Goal: Task Accomplishment & Management: Complete application form

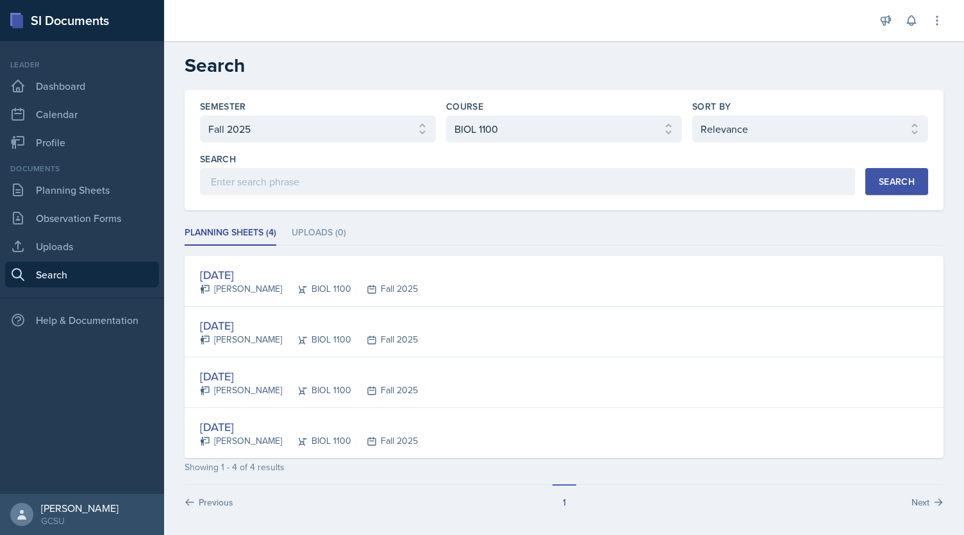
select select "986fdc3e-2246-4ffd-9cb8-78666de4ebed"
select select "36541d13-729a-45ef-a9cb-922687840166"
select select "1"
click at [92, 191] on link "Planning Sheets" at bounding box center [82, 190] width 154 height 26
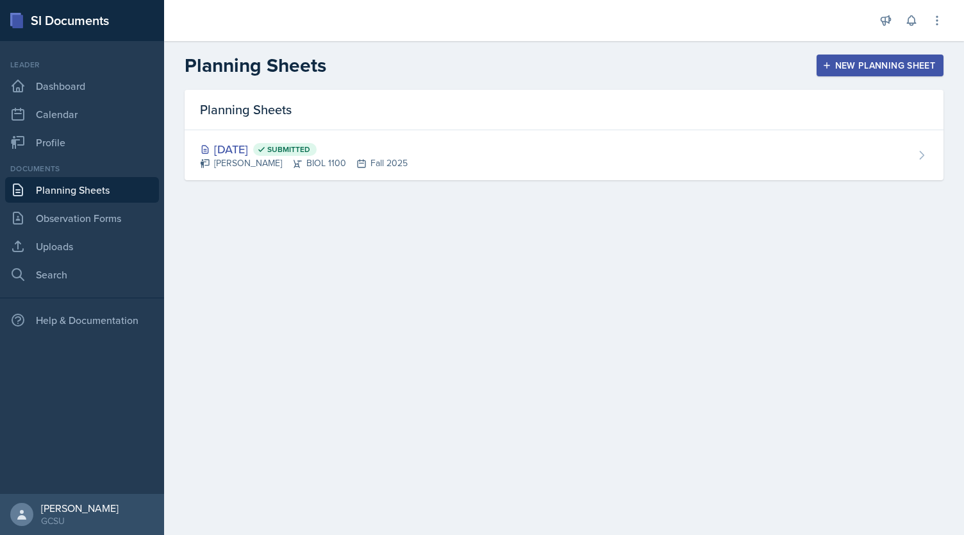
click at [834, 65] on div "New Planning Sheet" at bounding box center [880, 65] width 110 height 10
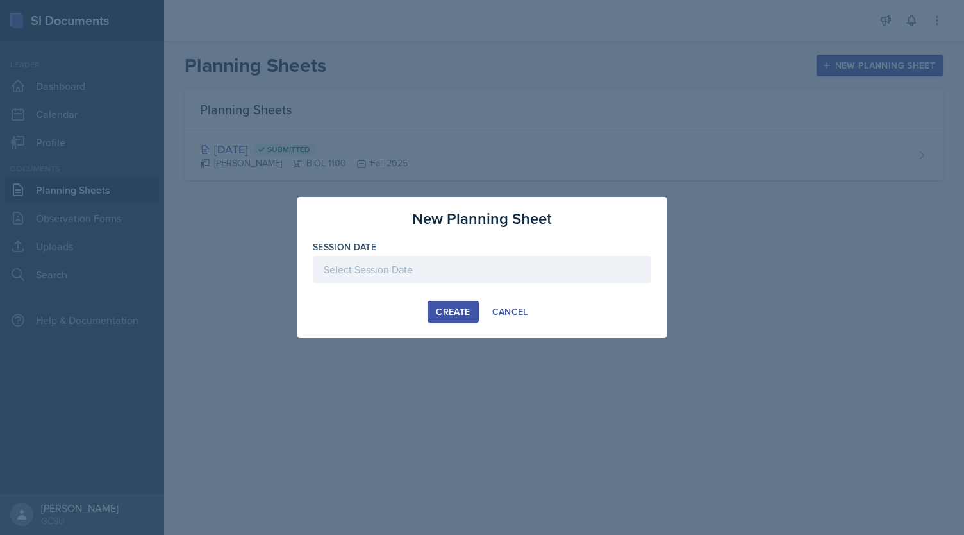
click at [393, 277] on div at bounding box center [482, 269] width 338 height 27
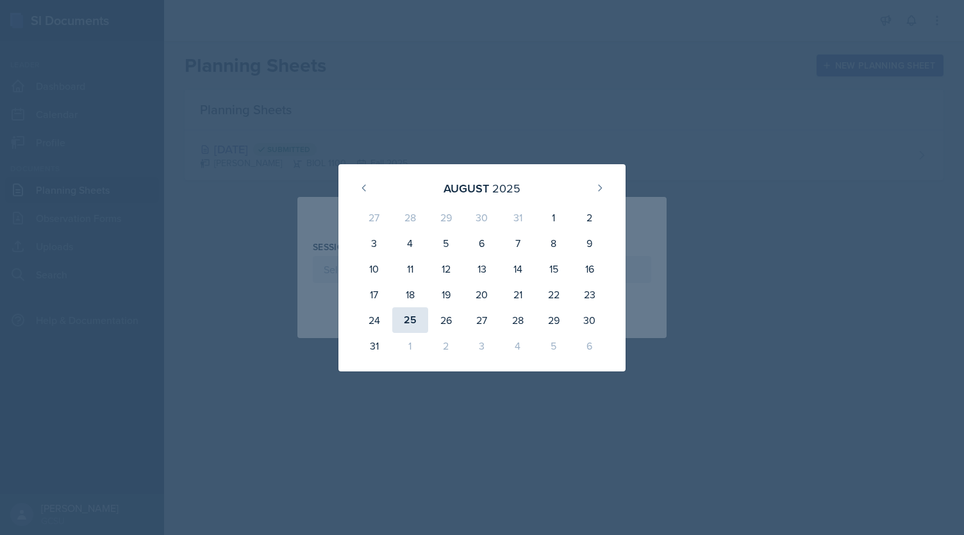
click at [405, 321] on div "25" at bounding box center [410, 320] width 36 height 26
type input "[DATE]"
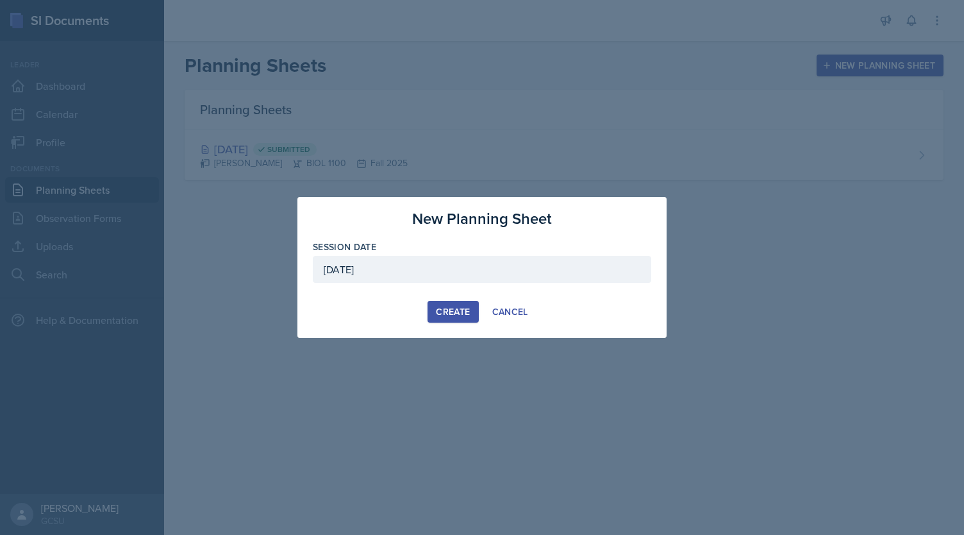
click at [453, 320] on button "Create" at bounding box center [453, 312] width 51 height 22
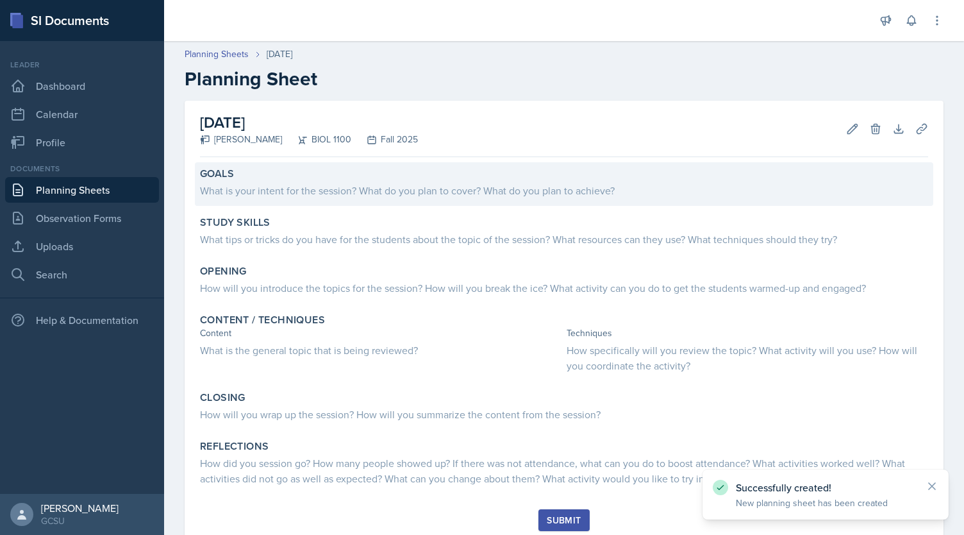
click at [335, 190] on div "What is your intent for the session? What do you plan to cover? What do you pla…" at bounding box center [564, 190] width 728 height 15
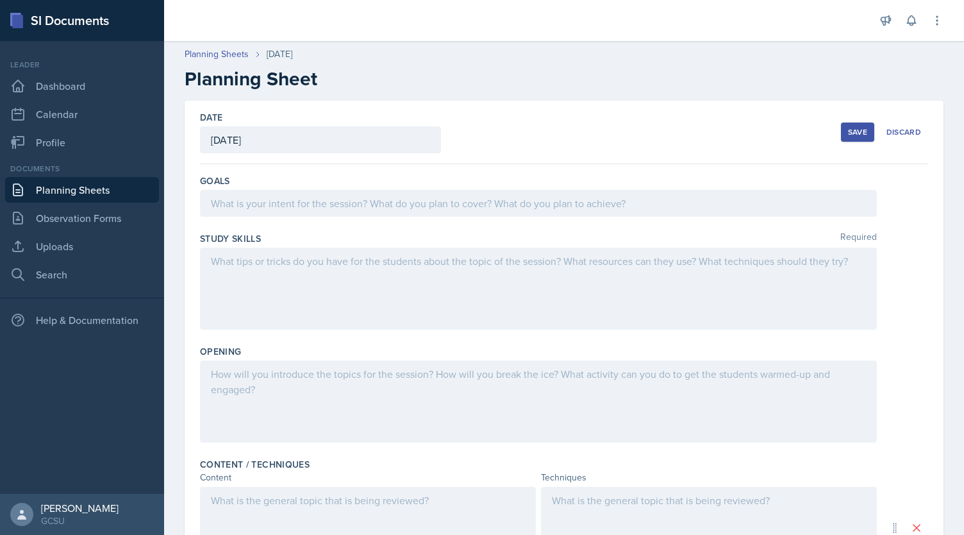
click at [335, 190] on div at bounding box center [538, 203] width 677 height 27
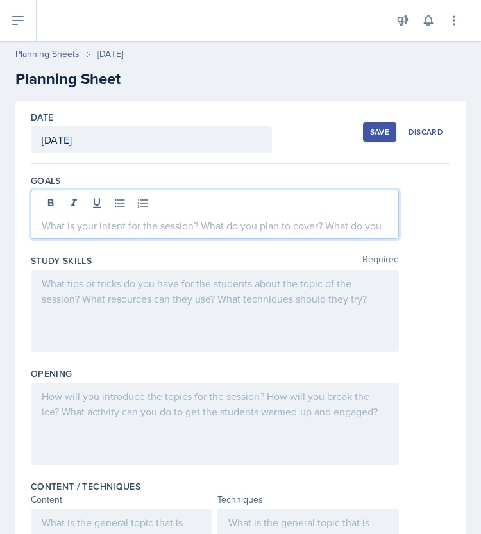
click at [81, 229] on p at bounding box center [215, 225] width 346 height 15
click at [72, 316] on div at bounding box center [215, 311] width 368 height 82
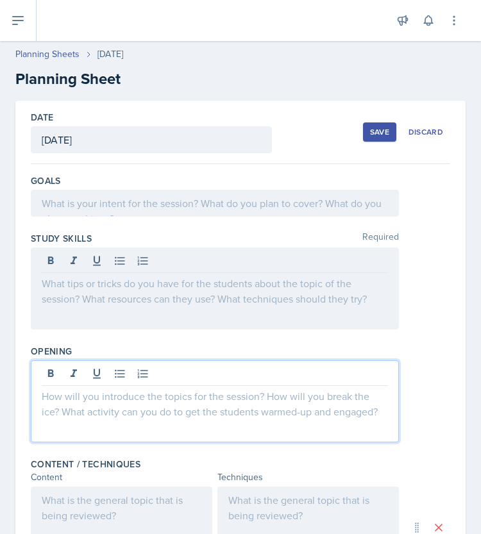
click at [69, 378] on div at bounding box center [215, 401] width 368 height 82
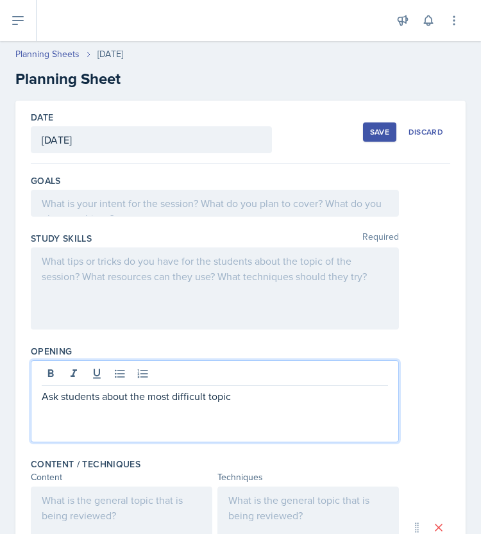
click at [140, 396] on p "Ask students about the most difficult topic" at bounding box center [215, 395] width 346 height 15
click at [260, 389] on p "Ask students about their most difficult topic" at bounding box center [215, 395] width 346 height 15
click at [231, 214] on div at bounding box center [215, 203] width 368 height 27
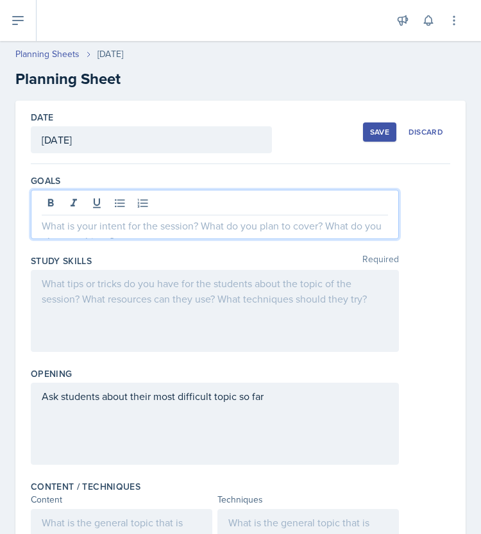
click at [144, 232] on p at bounding box center [215, 225] width 346 height 15
click at [233, 225] on p "Review experimental design," at bounding box center [215, 225] width 346 height 15
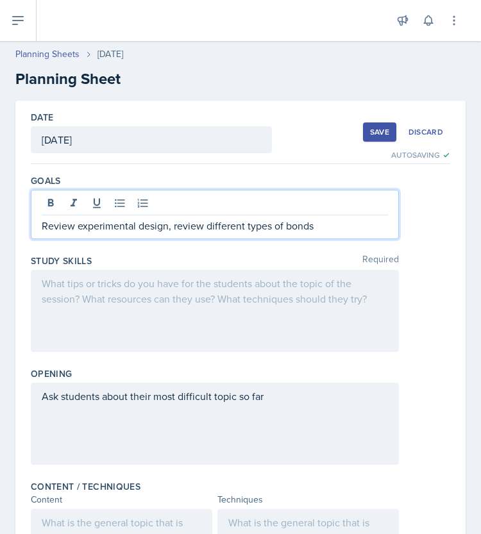
click at [331, 221] on p "Review experimental design, review different types of bonds" at bounding box center [215, 225] width 346 height 15
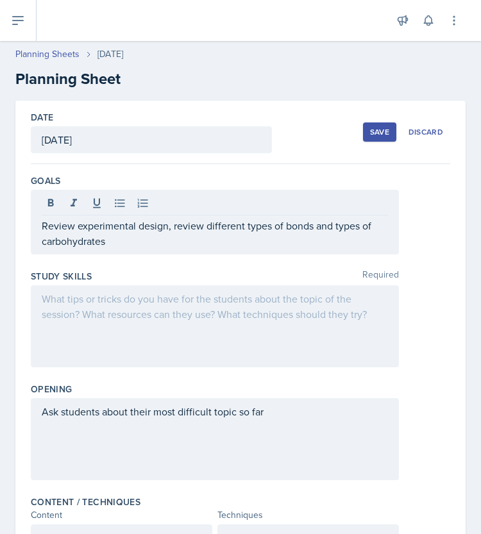
click at [256, 317] on div at bounding box center [215, 326] width 368 height 82
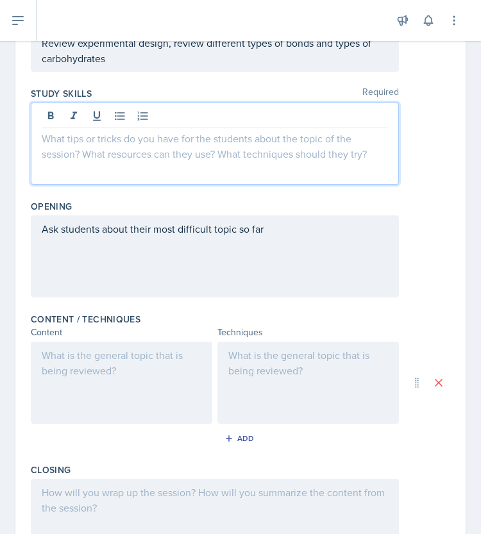
click at [147, 396] on div at bounding box center [121, 383] width 181 height 82
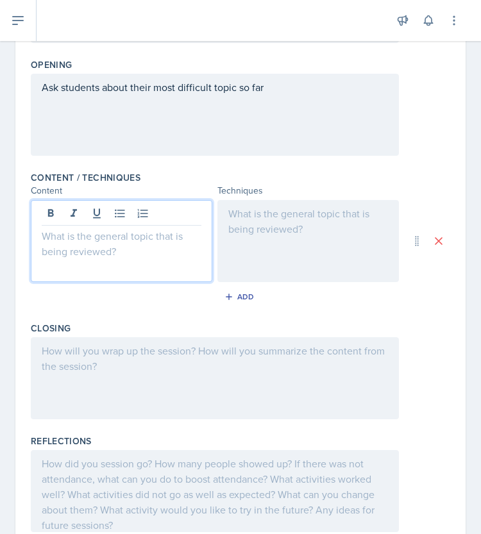
scroll to position [349, 0]
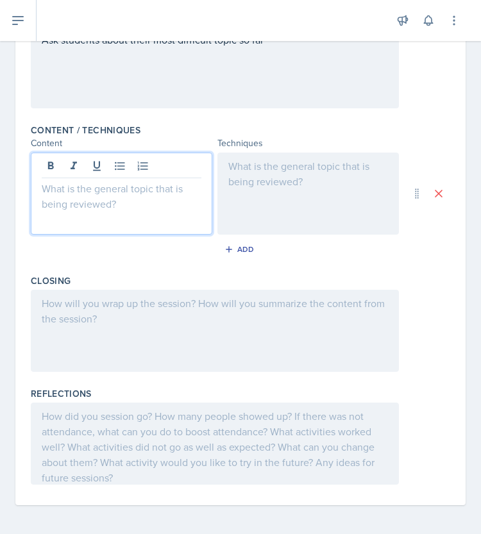
click at [299, 337] on div at bounding box center [215, 331] width 368 height 82
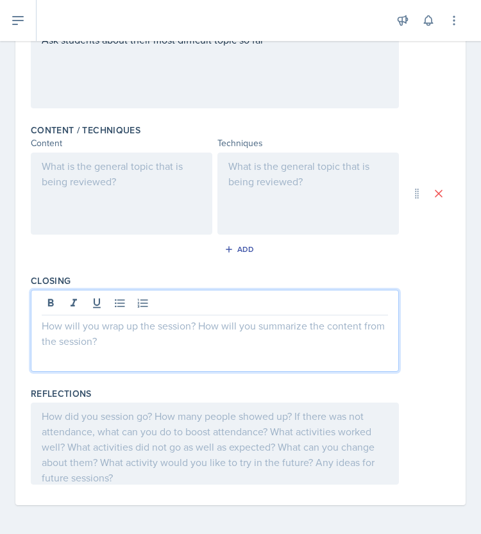
click at [253, 442] on div at bounding box center [215, 444] width 368 height 82
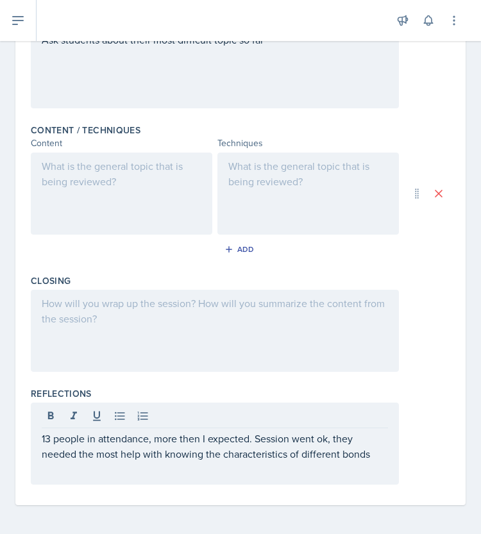
click at [377, 455] on p "13 people in attendance, more then I expected. Session went ok, they needed the…" at bounding box center [215, 446] width 346 height 31
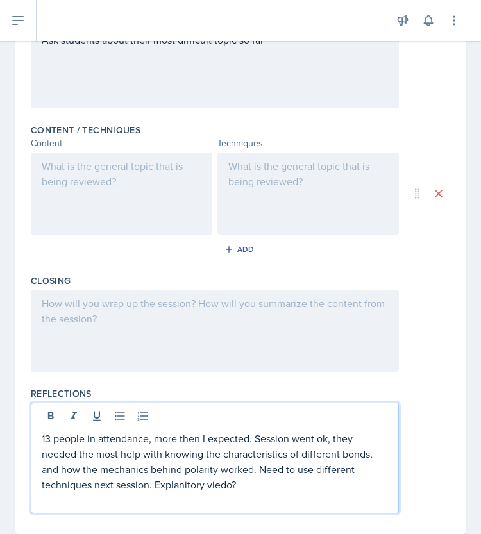
click at [185, 487] on p "13 people in attendance, more then I expected. Session went ok, they needed the…" at bounding box center [215, 462] width 346 height 62
click at [214, 483] on p "13 people in attendance, more then I expected. Session went ok, they needed the…" at bounding box center [215, 462] width 346 height 62
click at [251, 478] on p "13 people in attendance, more then I expected. Session went ok, they needed the…" at bounding box center [215, 462] width 346 height 62
click at [319, 465] on p "13 people in attendance, more then I expected. Session went ok, they needed the…" at bounding box center [215, 462] width 346 height 62
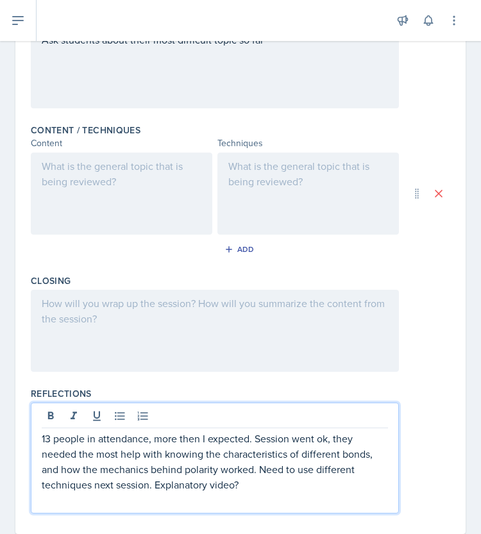
click at [319, 465] on p "13 people in attendance, more then I expected. Session went ok, they needed the…" at bounding box center [215, 462] width 346 height 62
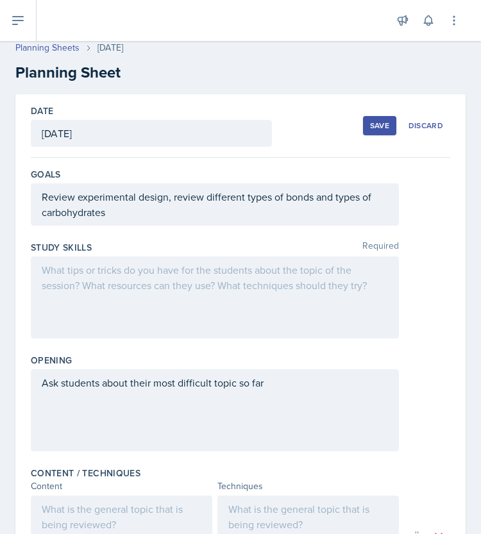
scroll to position [0, 0]
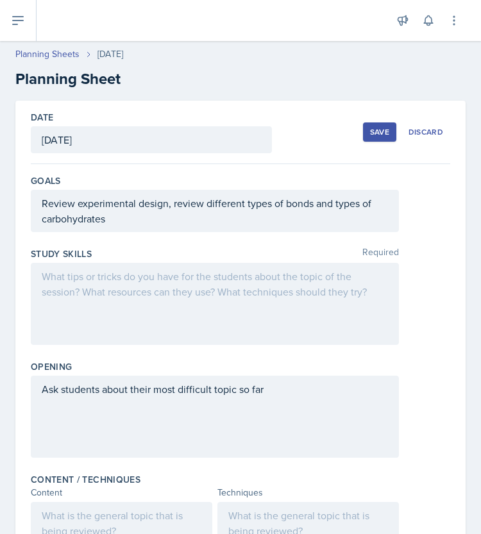
click at [288, 398] on div "Ask students about their most difficult topic so far" at bounding box center [215, 417] width 368 height 82
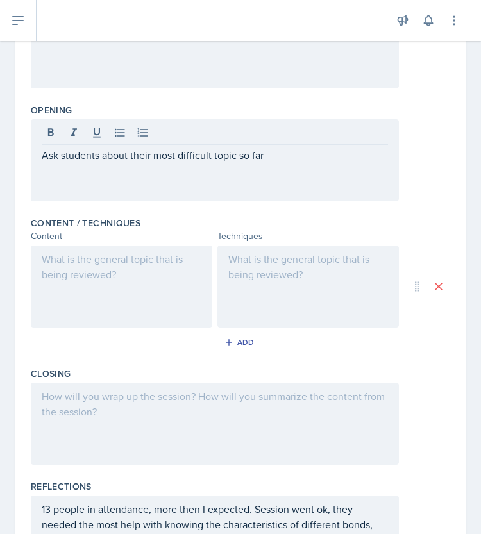
scroll to position [253, 0]
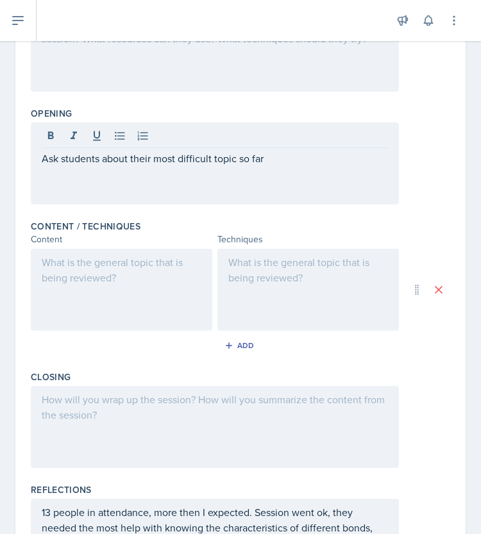
click at [113, 412] on div at bounding box center [215, 427] width 368 height 82
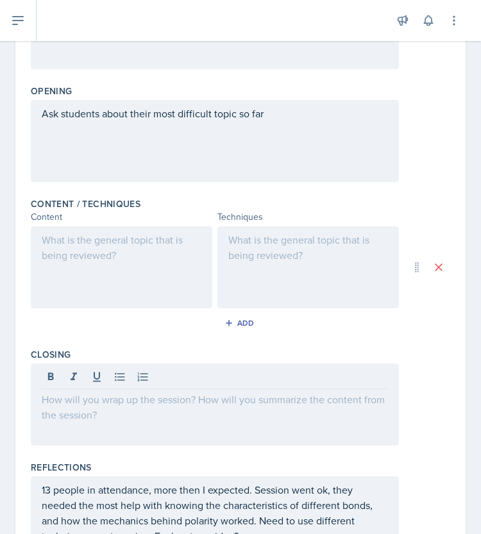
click at [123, 280] on div at bounding box center [121, 267] width 181 height 82
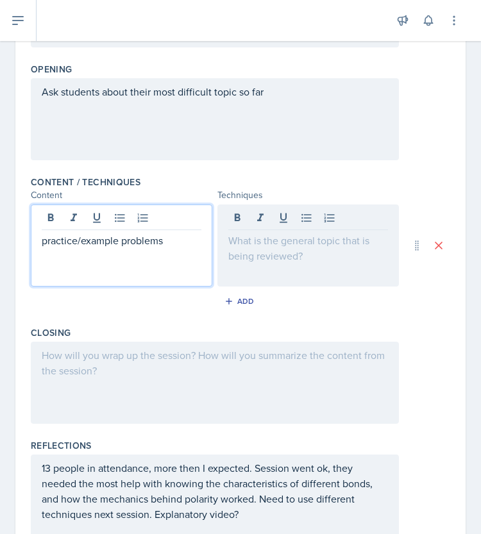
click at [92, 243] on p "practice/example problems" at bounding box center [122, 240] width 160 height 15
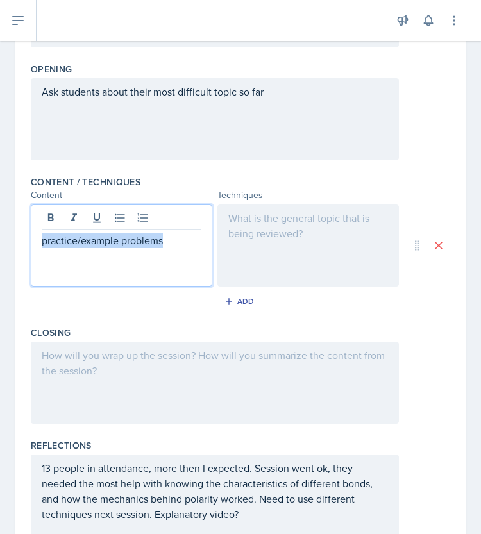
click at [92, 243] on p "practice/example problems" at bounding box center [122, 240] width 160 height 15
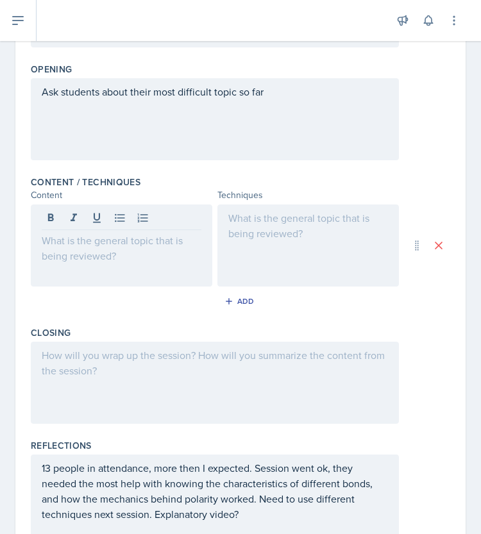
click at [292, 232] on div at bounding box center [307, 245] width 181 height 82
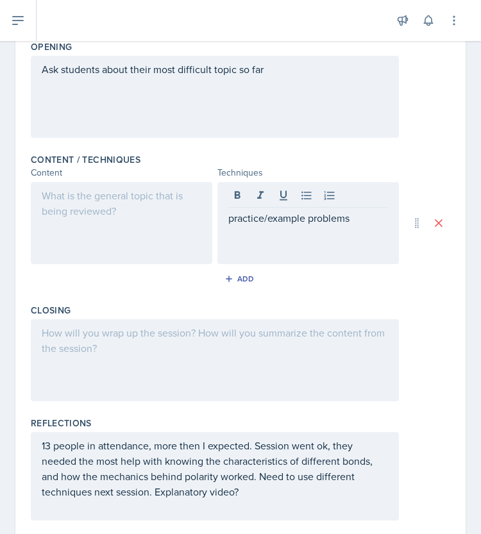
click at [100, 257] on div at bounding box center [121, 223] width 181 height 82
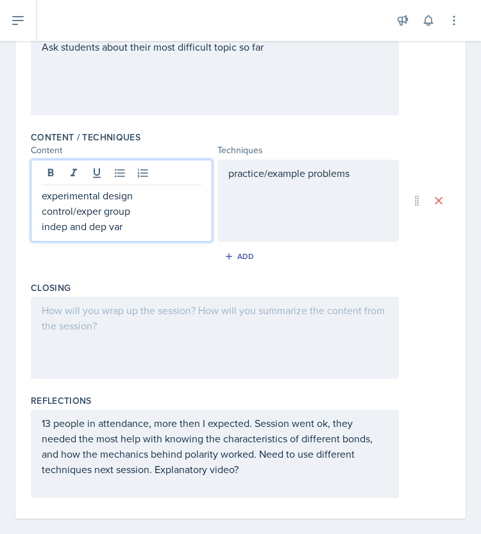
click at [92, 212] on p "control/exper group" at bounding box center [122, 210] width 160 height 15
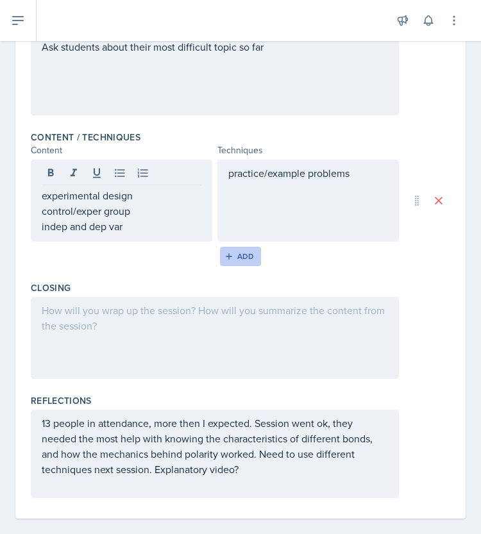
click at [237, 254] on div "Add" at bounding box center [241, 256] width 28 height 10
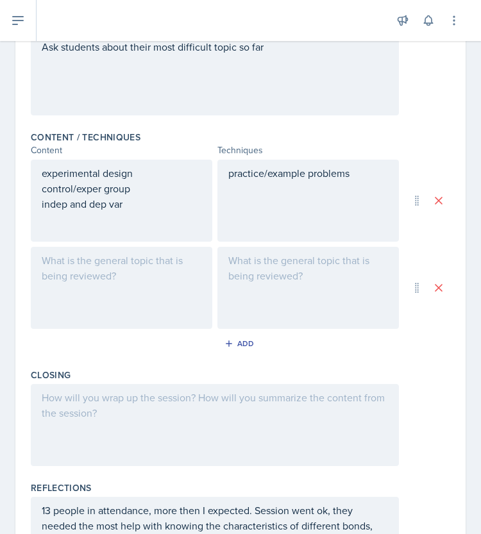
click at [124, 299] on div at bounding box center [121, 288] width 181 height 82
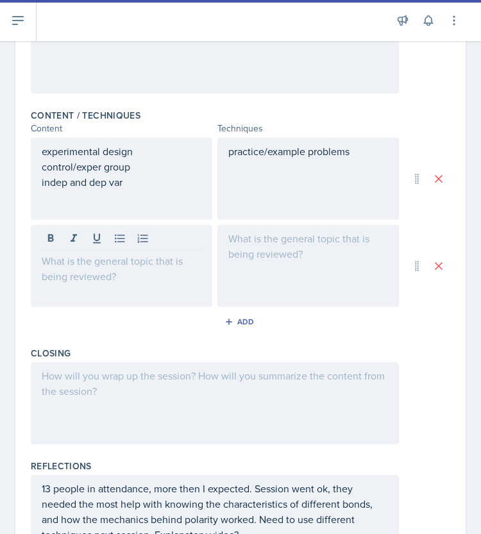
click at [81, 271] on div at bounding box center [121, 266] width 181 height 82
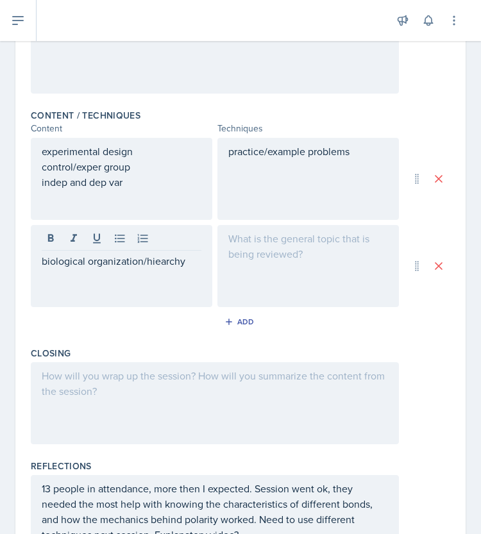
click at [255, 249] on div at bounding box center [307, 266] width 181 height 82
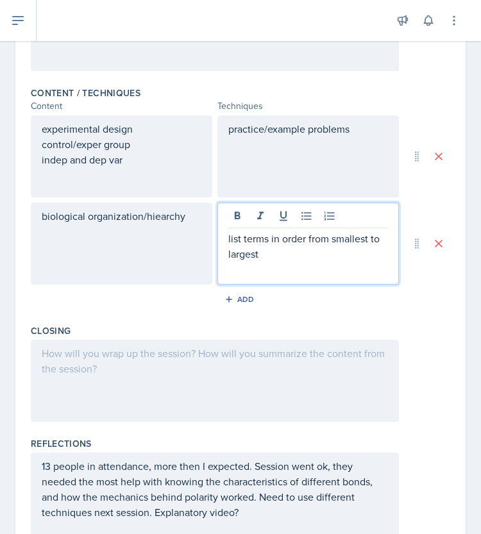
click at [166, 219] on div "biological organization/hiearchy" at bounding box center [121, 244] width 181 height 82
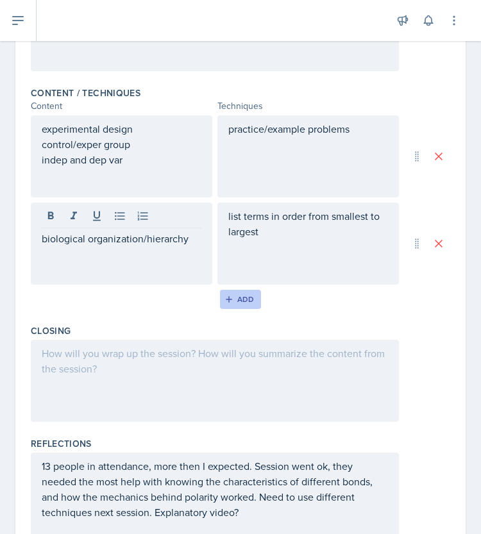
click at [231, 297] on div "Add" at bounding box center [241, 299] width 28 height 10
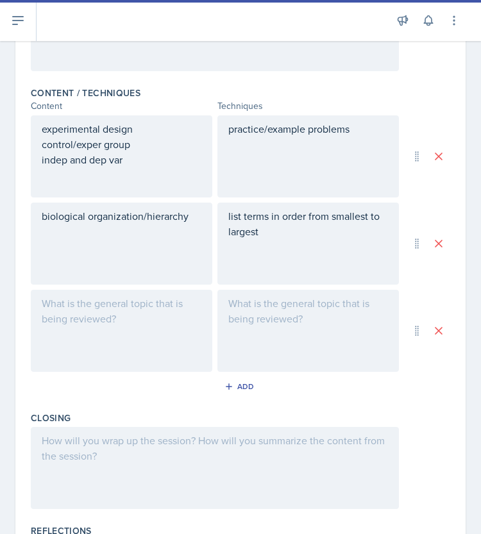
click at [65, 290] on div at bounding box center [121, 331] width 181 height 82
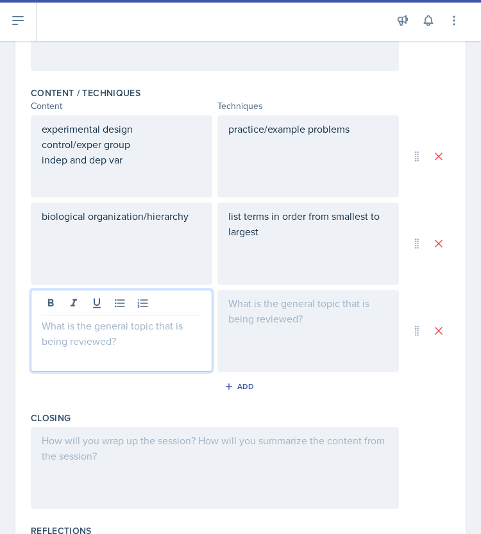
scroll to position [409, 0]
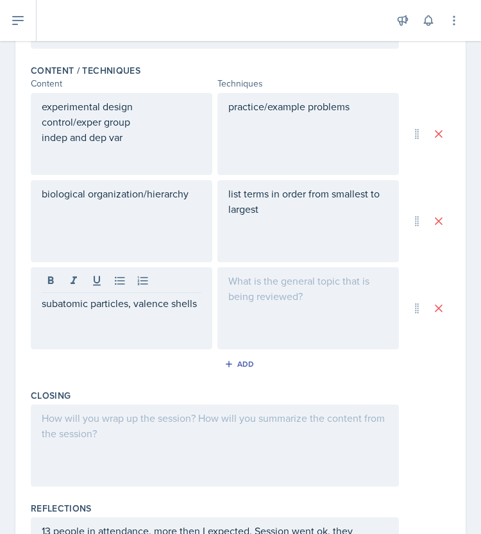
click at [251, 310] on div at bounding box center [307, 308] width 181 height 82
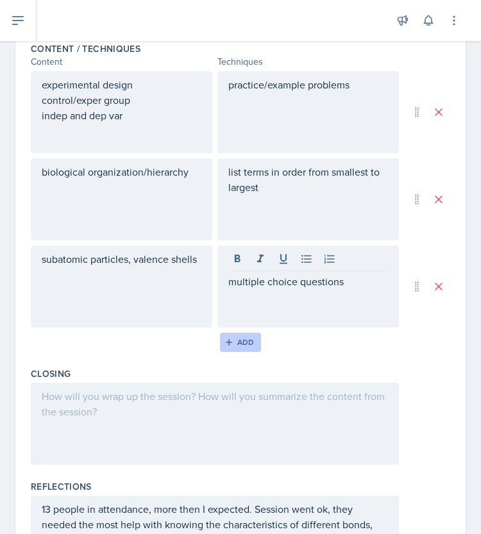
click at [233, 337] on div "Add" at bounding box center [241, 342] width 28 height 10
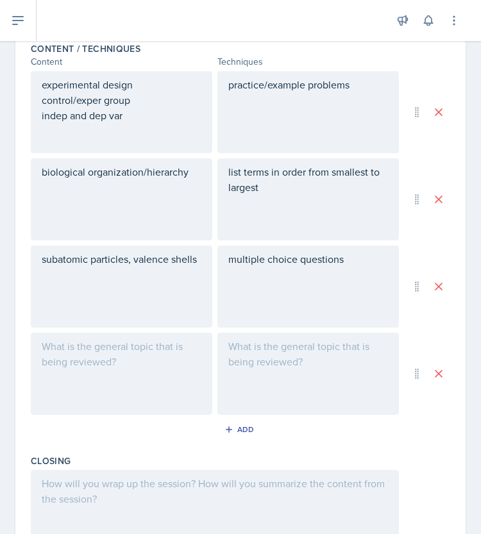
click at [104, 354] on div at bounding box center [121, 374] width 181 height 82
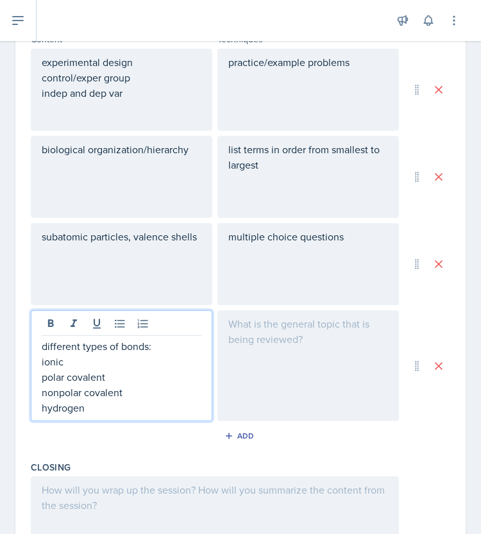
click at [245, 340] on div at bounding box center [307, 365] width 181 height 111
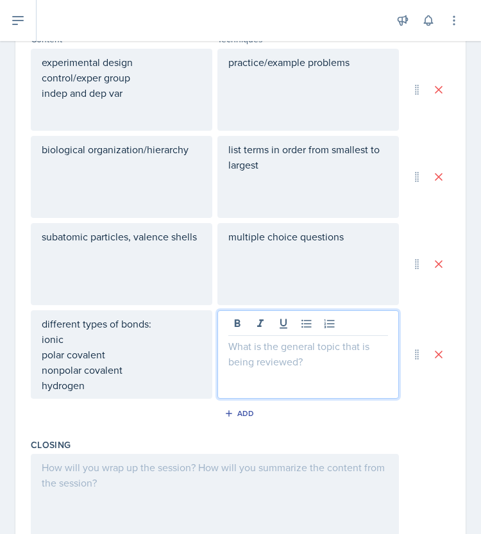
scroll to position [476, 0]
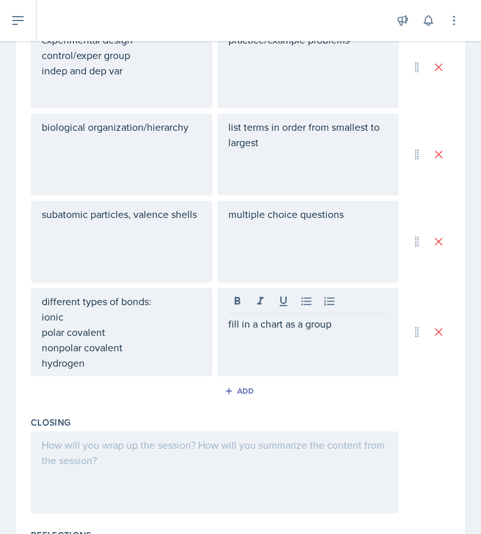
click at [349, 324] on p "fill in a chart as a group" at bounding box center [308, 323] width 160 height 15
click at [365, 342] on p "match picture to type of bond" at bounding box center [308, 338] width 160 height 15
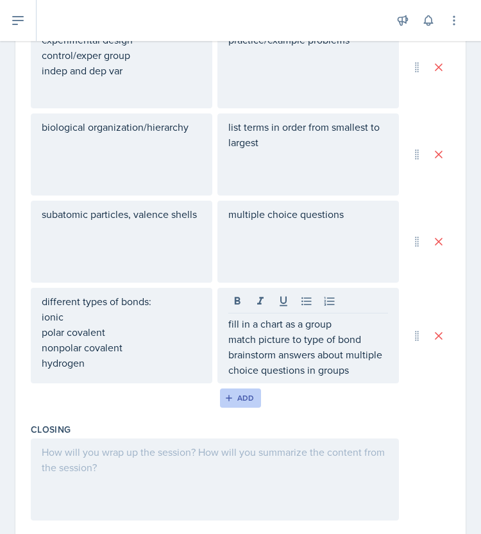
click at [244, 400] on div "Add" at bounding box center [241, 398] width 28 height 10
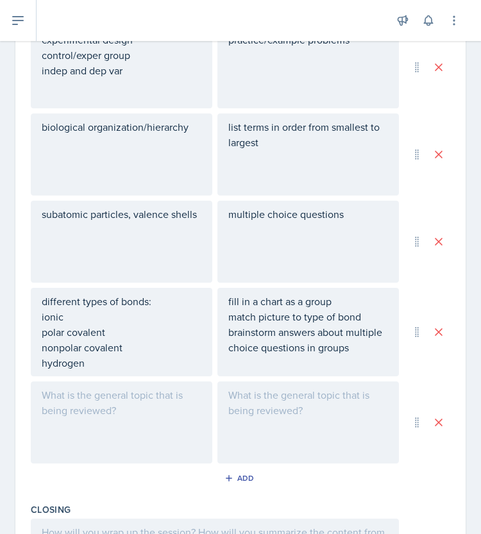
click at [144, 396] on div at bounding box center [121, 422] width 181 height 82
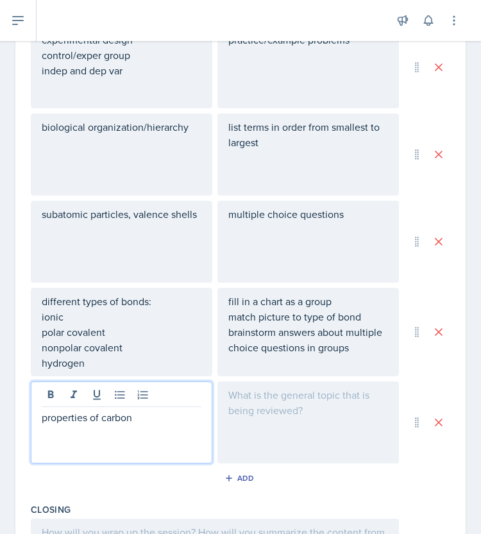
click at [296, 413] on div at bounding box center [307, 422] width 181 height 82
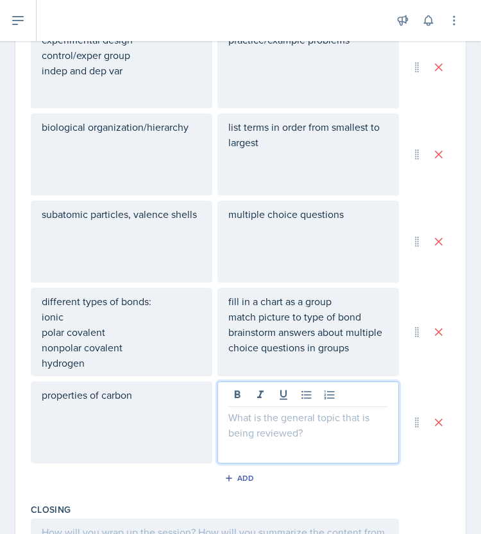
scroll to position [497, 0]
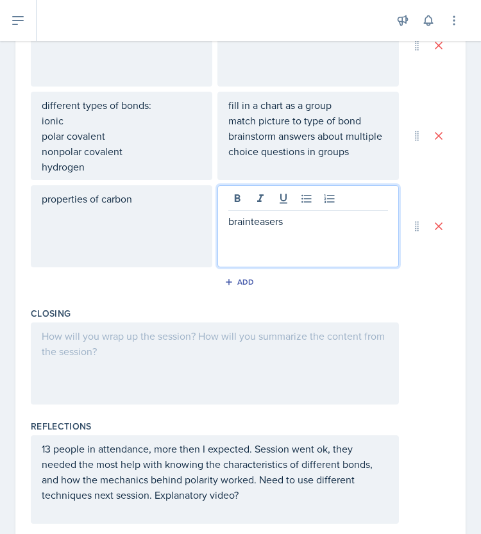
click at [269, 369] on div at bounding box center [215, 363] width 368 height 82
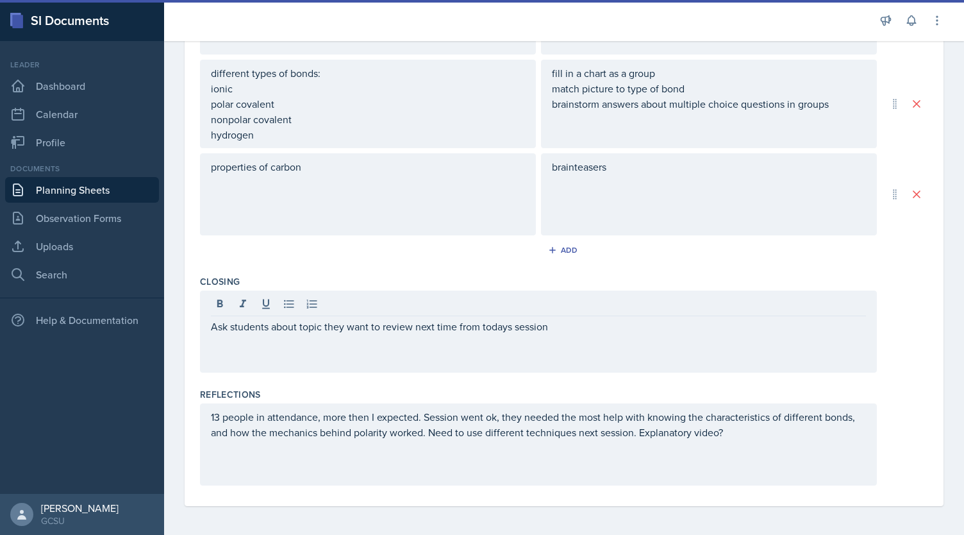
scroll to position [0, 0]
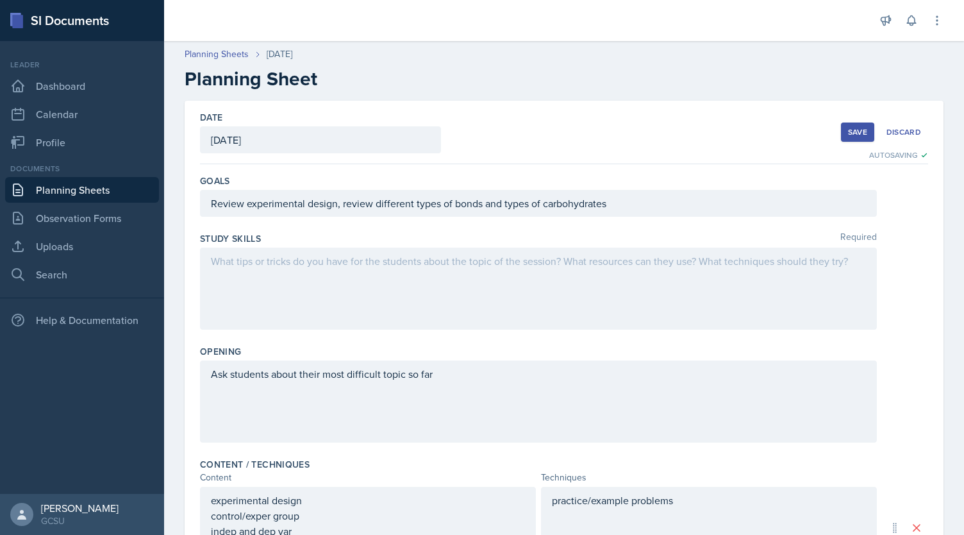
click at [848, 130] on div "Save" at bounding box center [857, 132] width 19 height 10
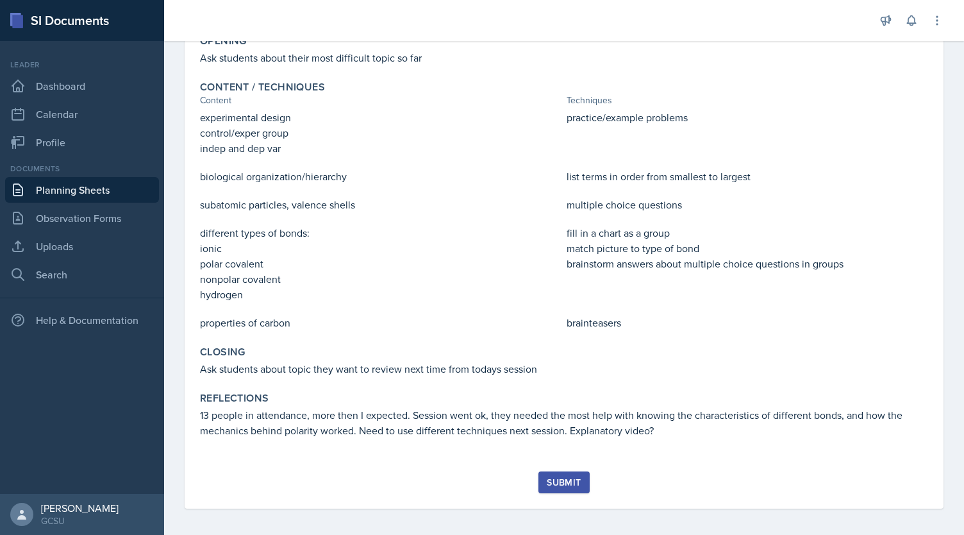
scroll to position [231, 0]
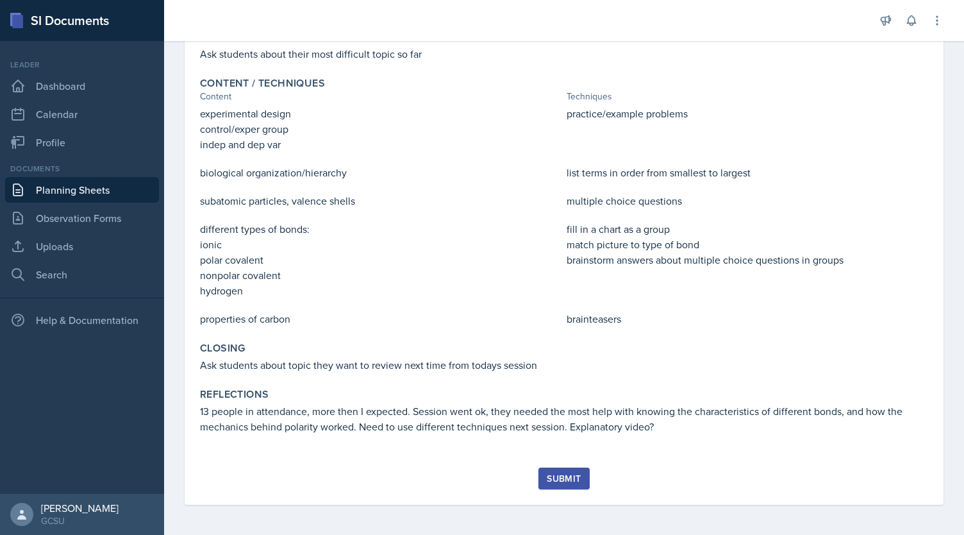
click at [555, 478] on div "Submit" at bounding box center [564, 478] width 34 height 10
click at [767, 483] on p "There is an element in your document that requires a response before submitting." at bounding box center [825, 496] width 179 height 26
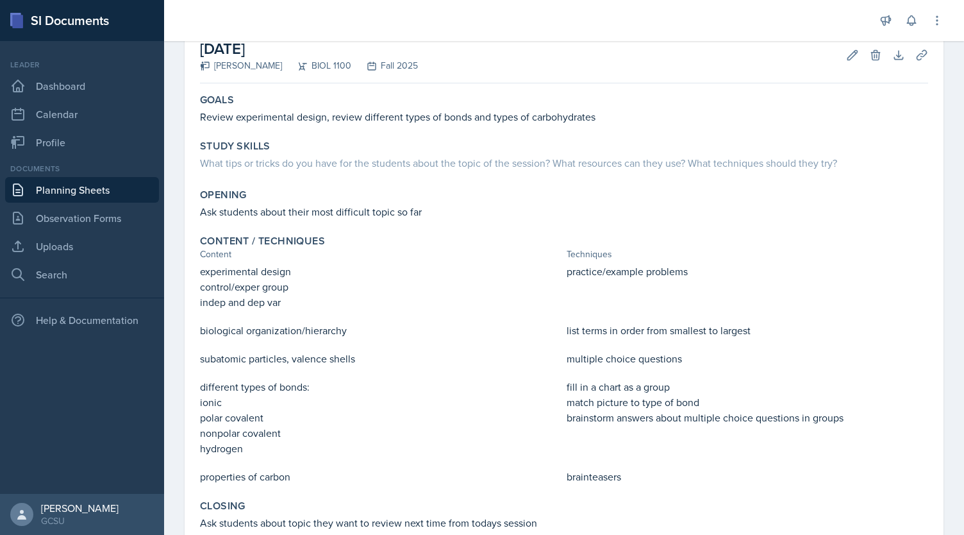
scroll to position [71, 0]
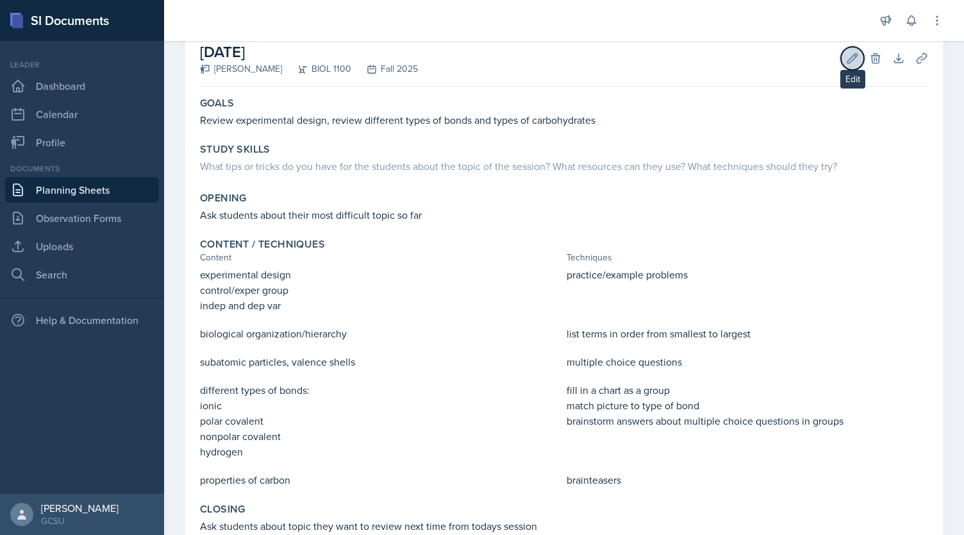
click at [848, 54] on icon at bounding box center [853, 58] width 10 height 10
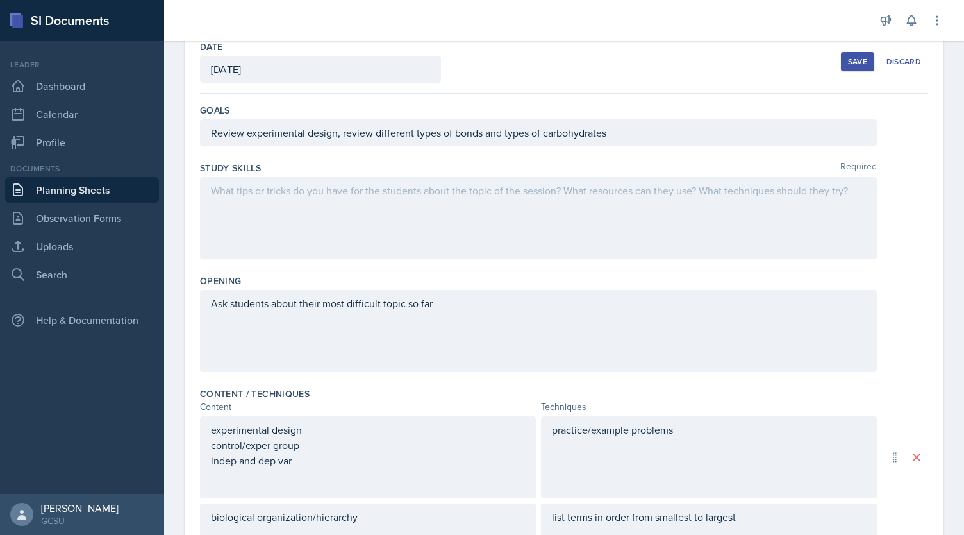
scroll to position [74, 0]
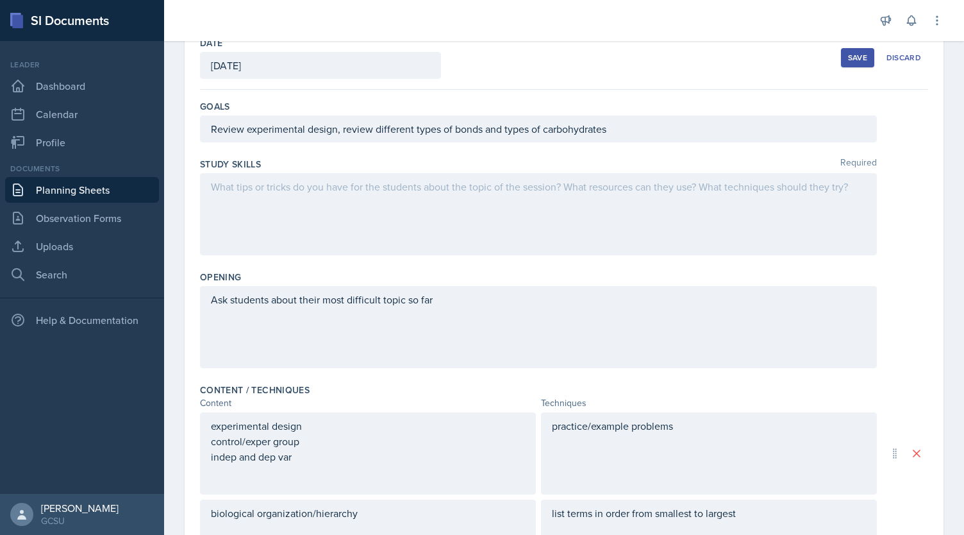
click at [534, 183] on div at bounding box center [538, 214] width 677 height 82
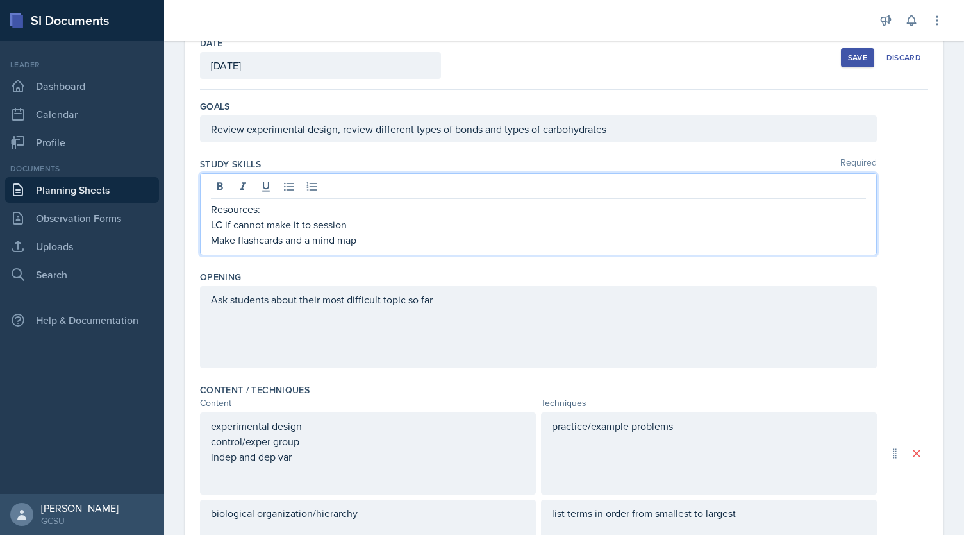
click at [841, 67] on button "Save" at bounding box center [857, 57] width 33 height 19
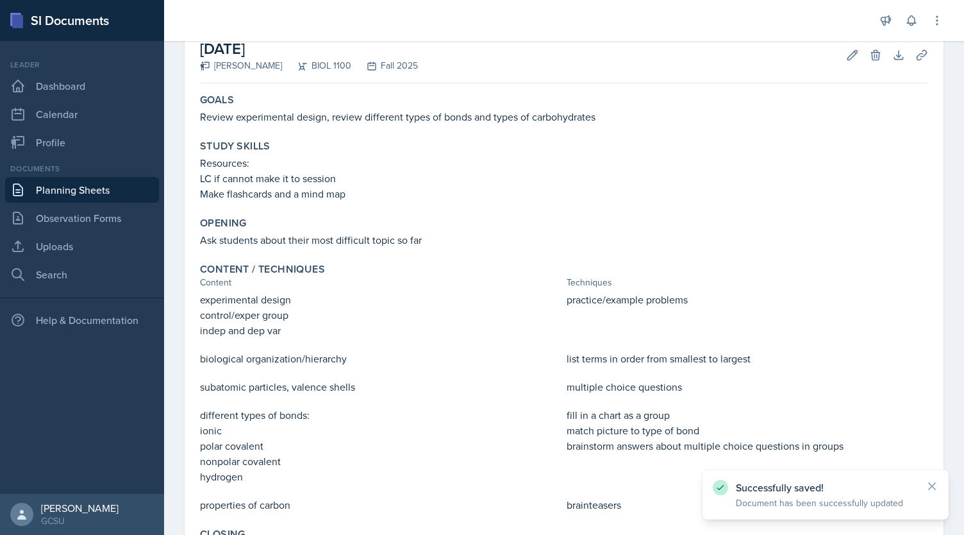
scroll to position [260, 0]
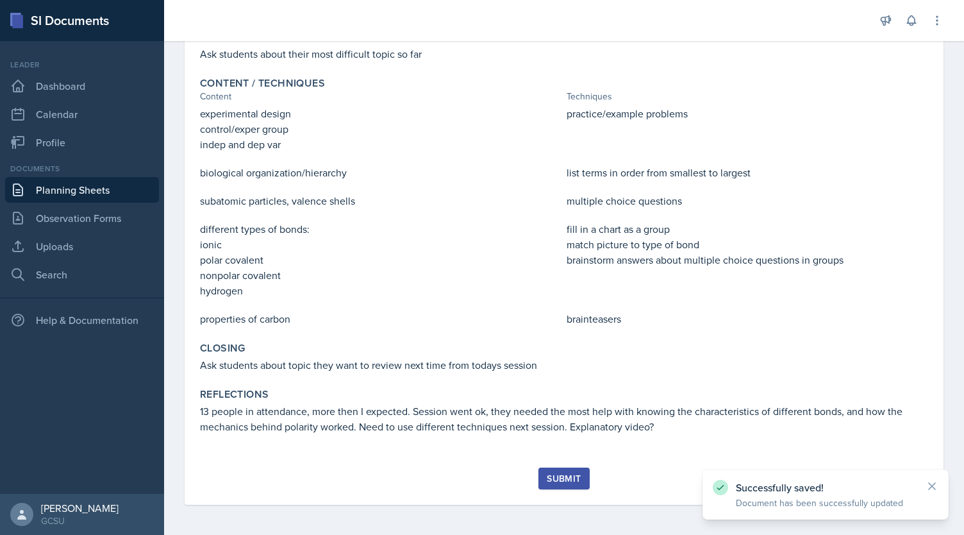
click at [565, 484] on button "Submit" at bounding box center [563, 478] width 51 height 22
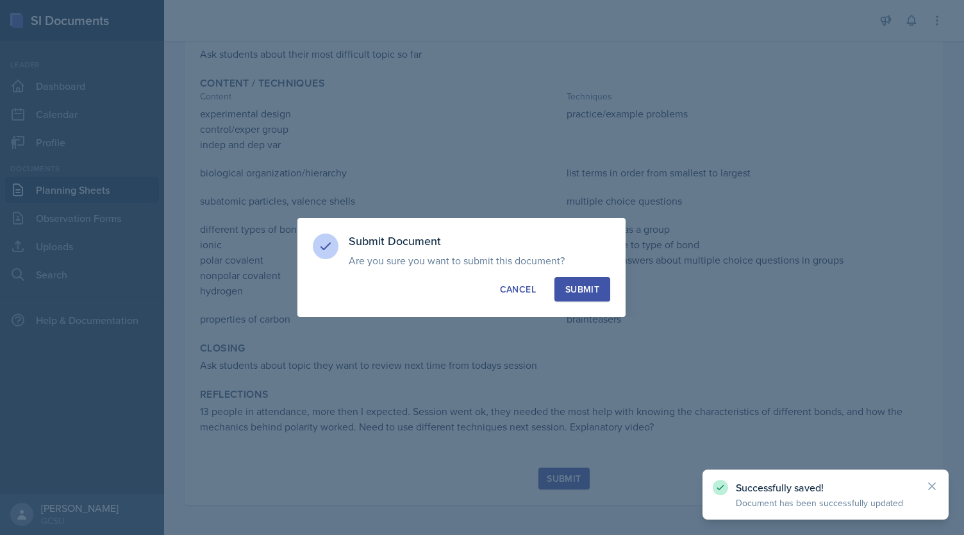
drag, startPoint x: 565, startPoint y: 484, endPoint x: 290, endPoint y: 308, distance: 325.8
click at [290, 308] on div at bounding box center [482, 267] width 964 height 535
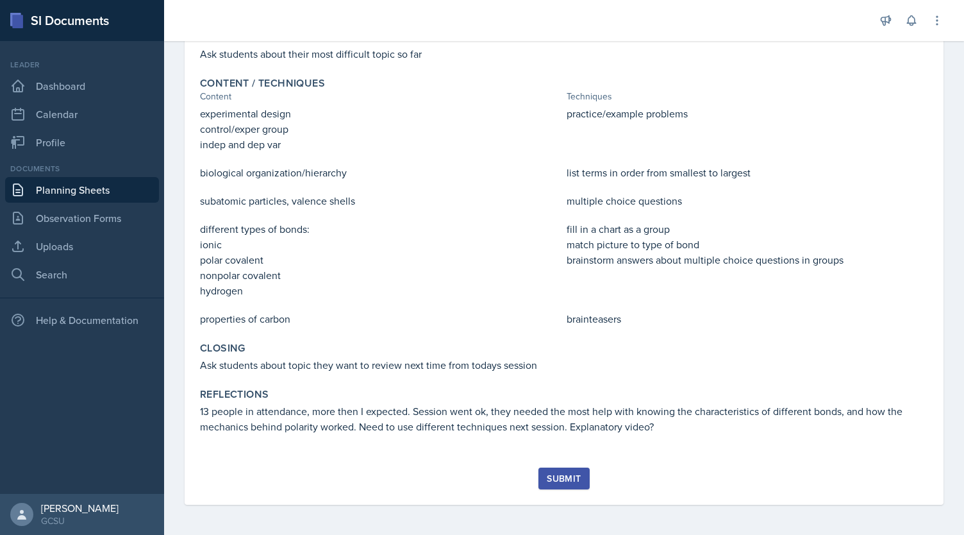
click at [549, 476] on div "Submit" at bounding box center [564, 478] width 34 height 10
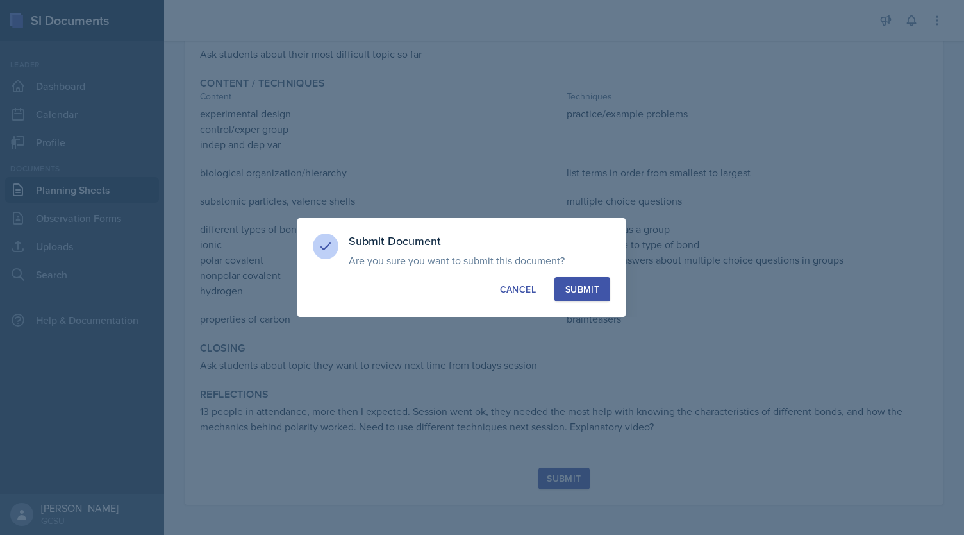
click at [589, 290] on div "Submit" at bounding box center [582, 289] width 34 height 13
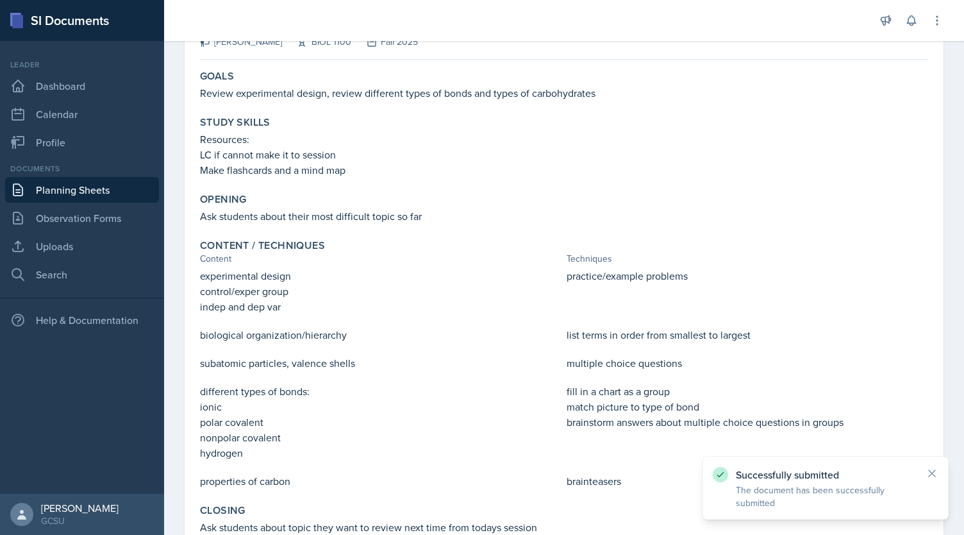
scroll to position [0, 0]
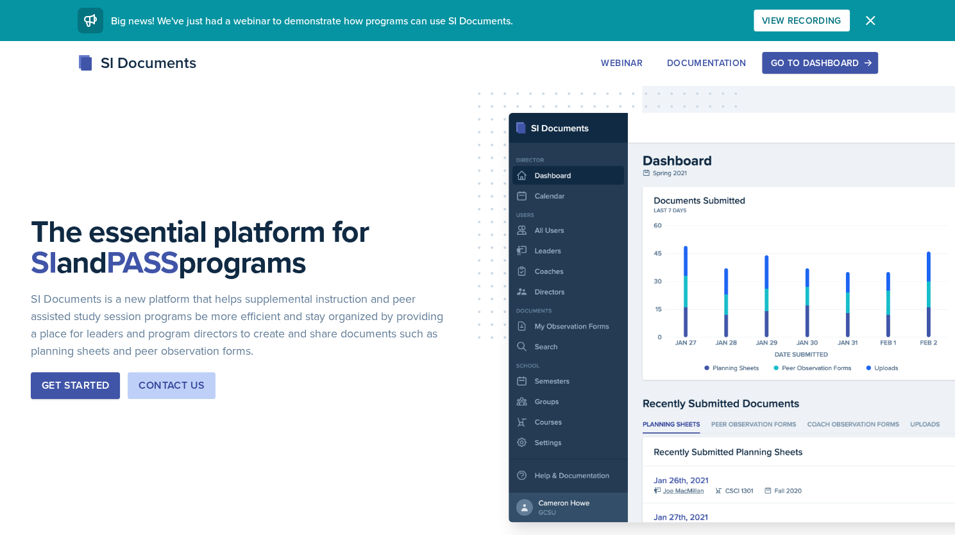
click at [811, 66] on div "Go to Dashboard" at bounding box center [819, 63] width 99 height 10
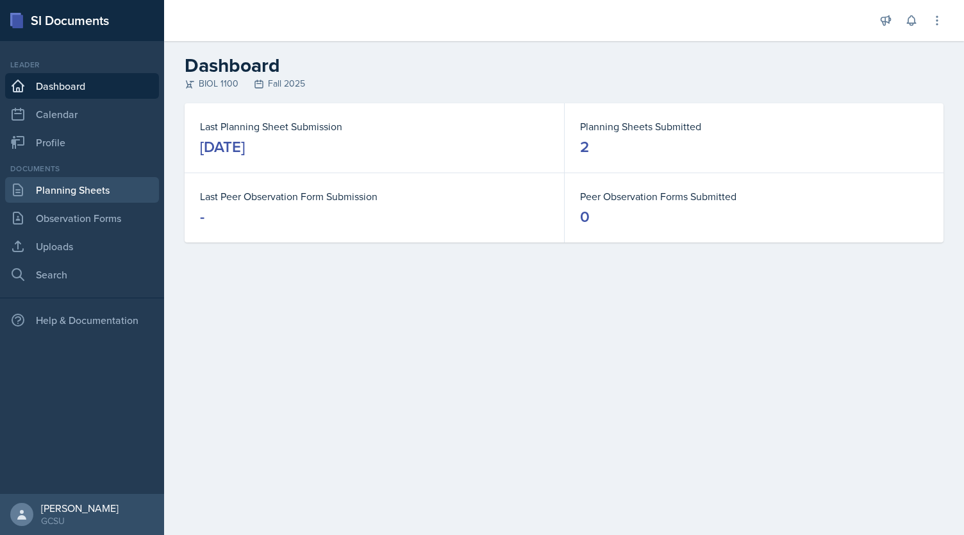
click at [117, 188] on link "Planning Sheets" at bounding box center [82, 190] width 154 height 26
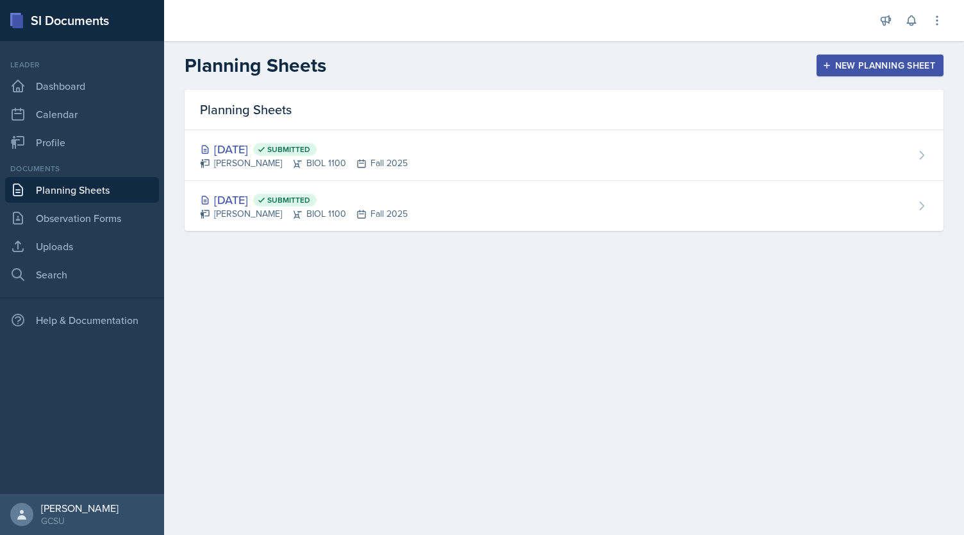
click at [841, 61] on div "New Planning Sheet" at bounding box center [880, 65] width 110 height 10
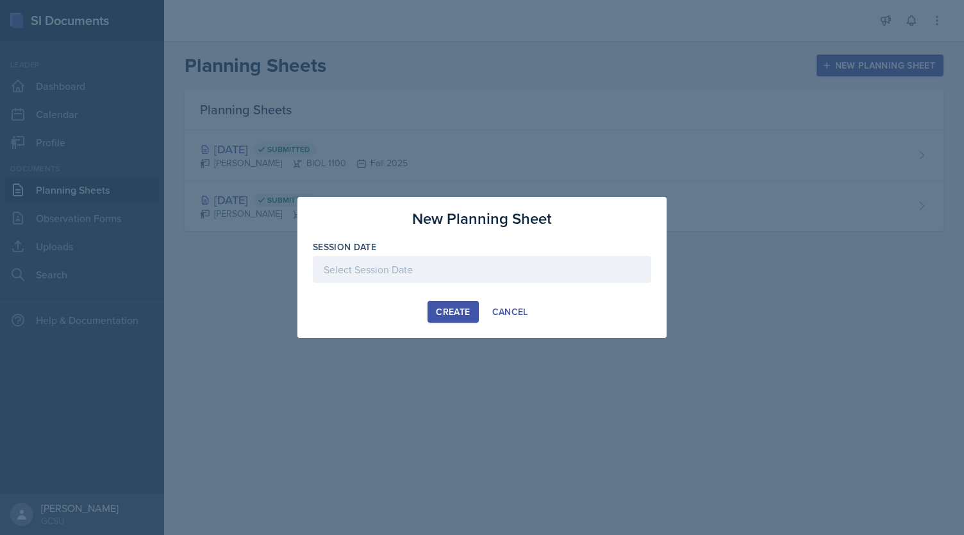
click at [463, 312] on div "Create" at bounding box center [453, 311] width 34 height 10
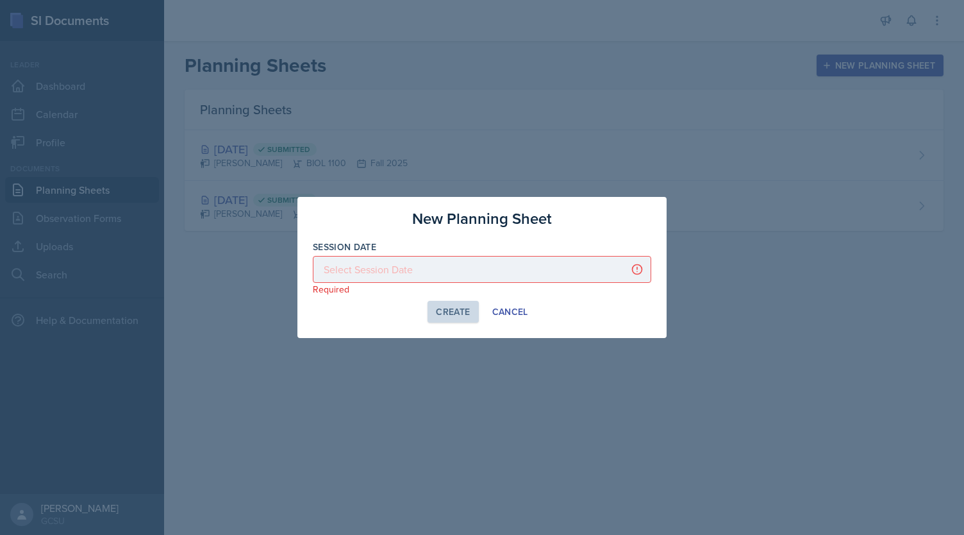
click at [449, 263] on div at bounding box center [482, 269] width 338 height 27
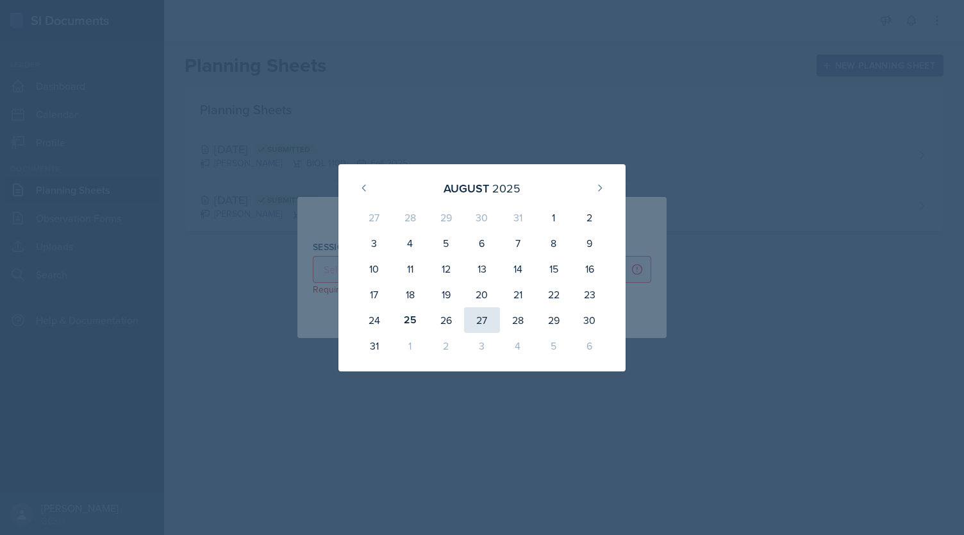
click at [481, 322] on div "27" at bounding box center [482, 320] width 36 height 26
type input "August 27th, 2025"
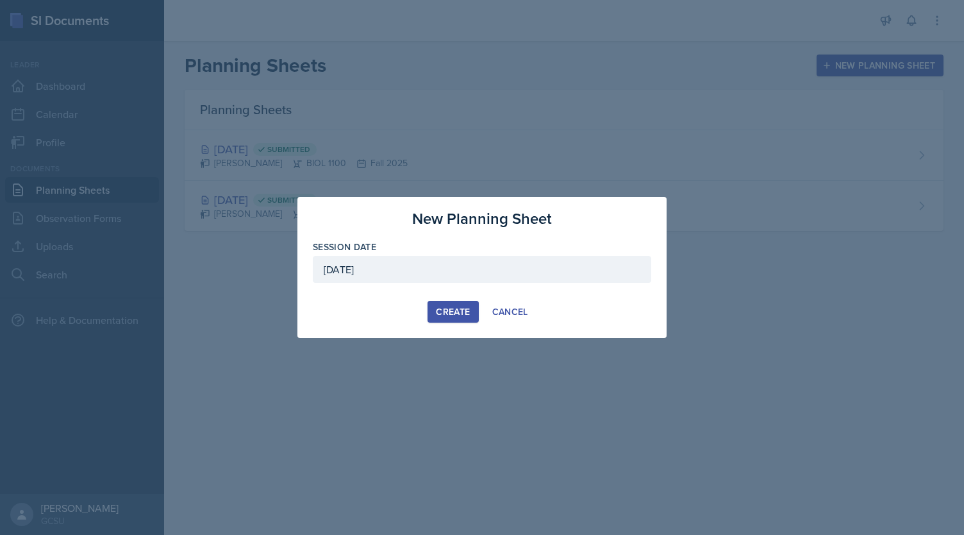
click at [467, 313] on div "Create" at bounding box center [453, 311] width 34 height 10
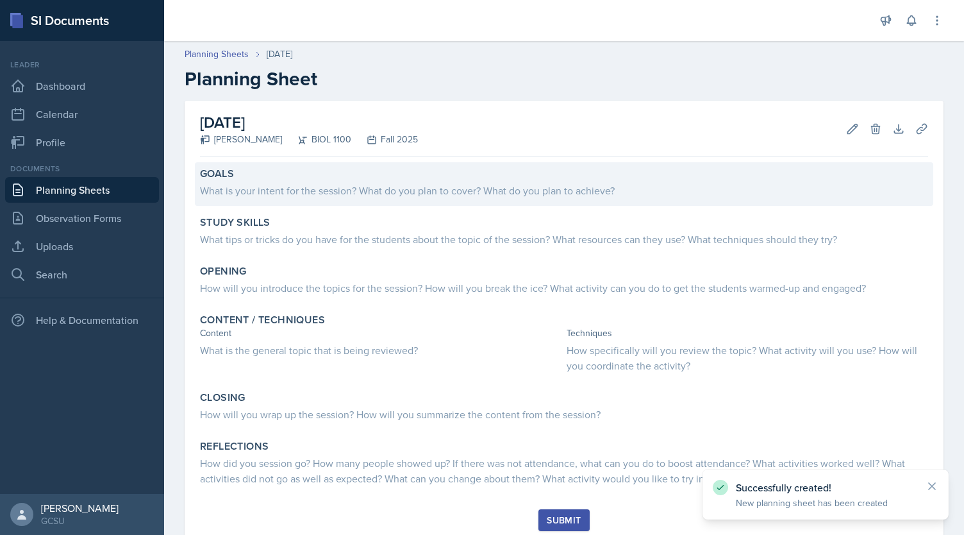
click at [406, 191] on div "What is your intent for the session? What do you plan to cover? What do you pla…" at bounding box center [564, 190] width 728 height 15
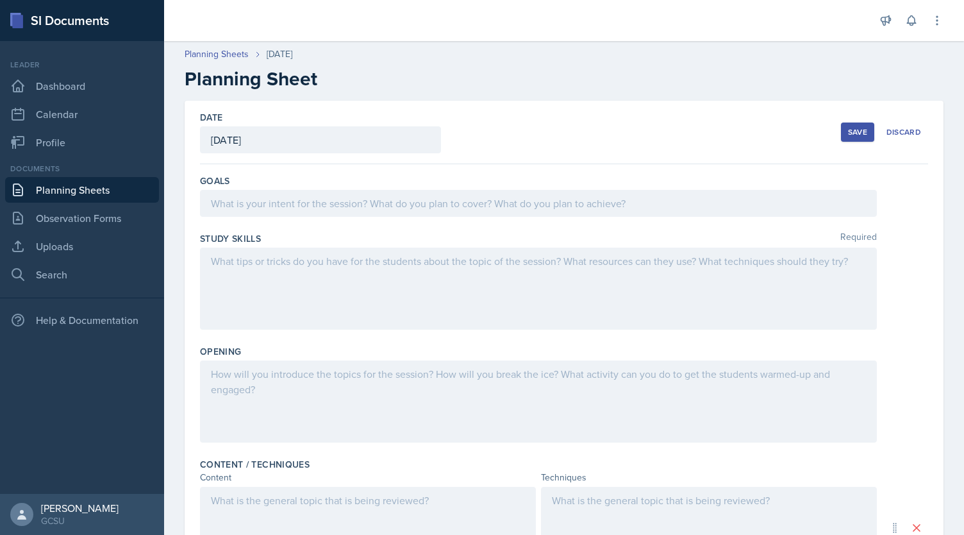
click at [851, 128] on div "Save" at bounding box center [857, 132] width 19 height 10
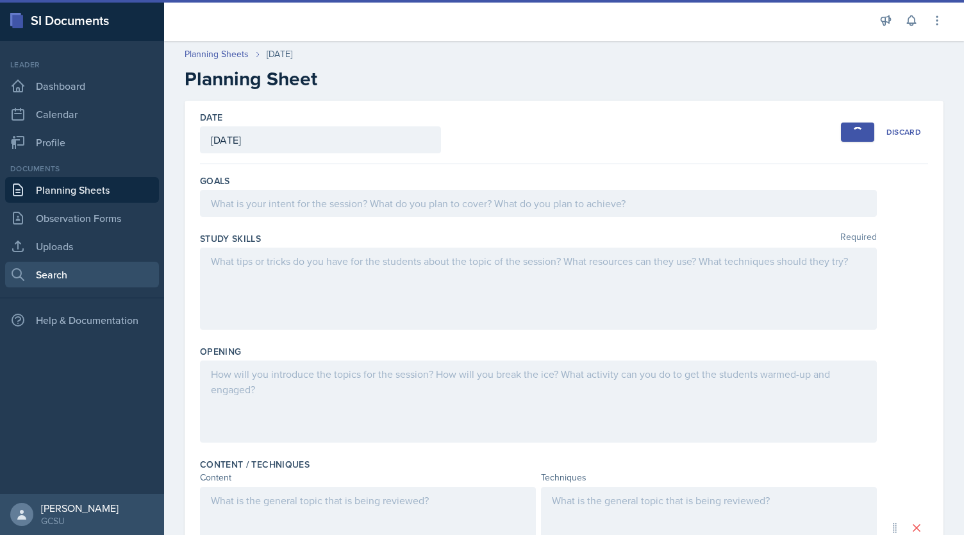
click at [78, 267] on link "Search" at bounding box center [82, 275] width 154 height 26
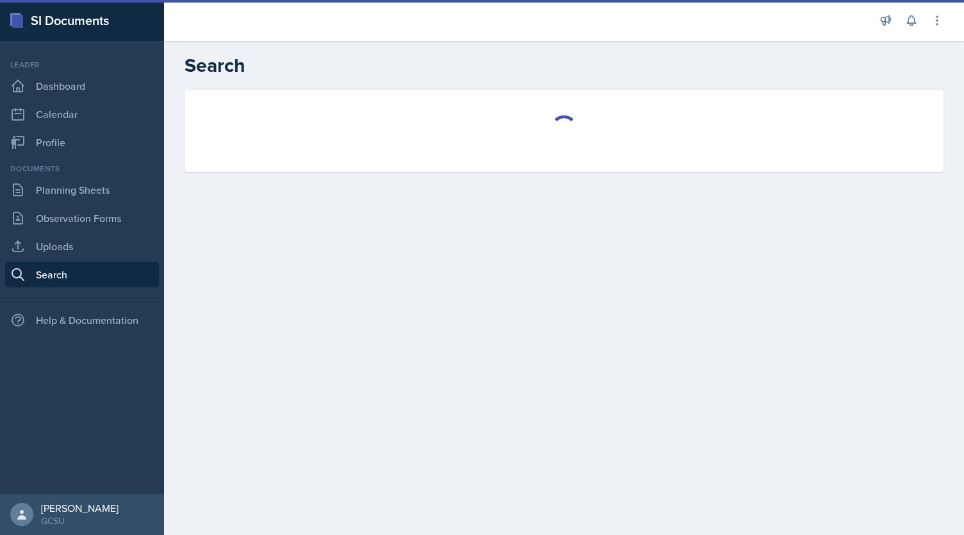
select select "all"
select select "1"
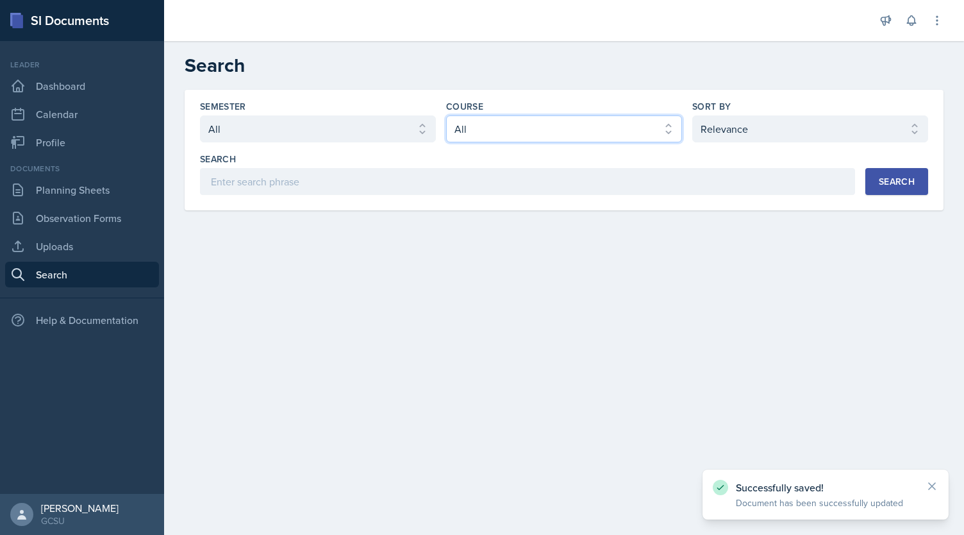
click at [619, 124] on select "Select course All ACCT 3101 ACCT 3102 ASTR 1000 BIOL 1100 BIOL 1107 BIOL 1108 B…" at bounding box center [564, 128] width 236 height 27
select select "36541d13-729a-45ef-a9cb-922687840166"
click at [446, 115] on select "Select course All ACCT 3101 ACCT 3102 ASTR 1000 BIOL 1100 BIOL 1107 BIOL 1108 B…" at bounding box center [564, 128] width 236 height 27
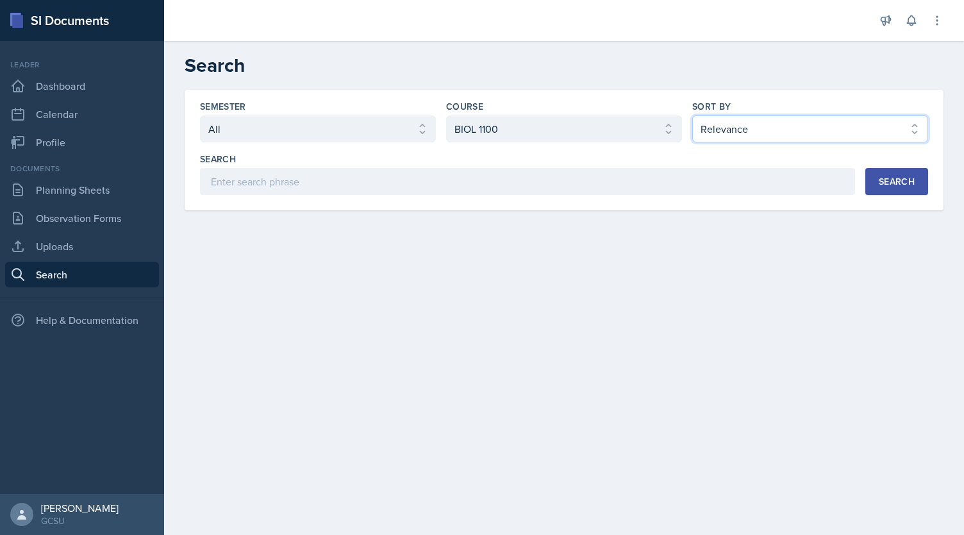
click at [788, 135] on select "Select sort by Relevance Document Date (Asc) Document Date (Desc)" at bounding box center [810, 128] width 236 height 27
click at [692, 115] on select "Select sort by Relevance Document Date (Asc) Document Date (Desc)" at bounding box center [810, 128] width 236 height 27
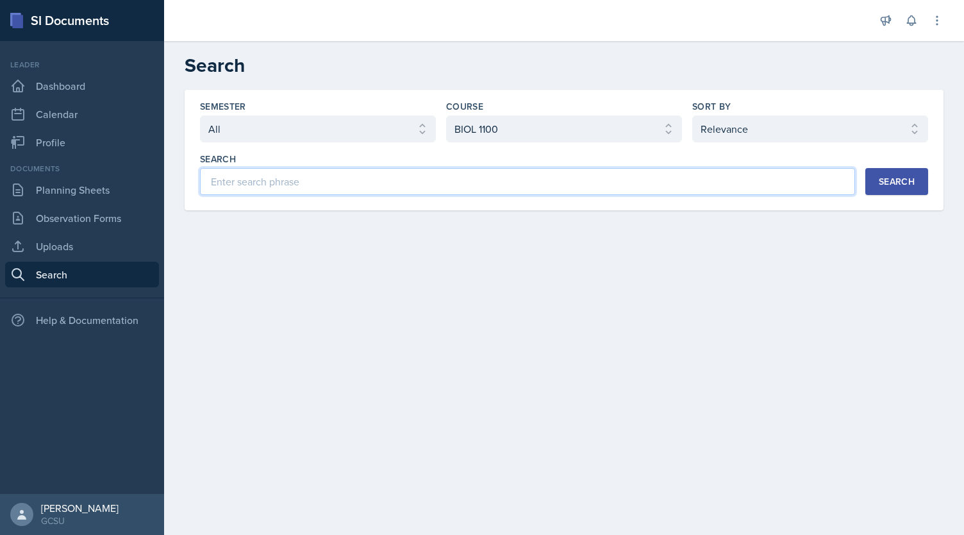
click at [705, 183] on input at bounding box center [527, 181] width 655 height 27
type input "polarity"
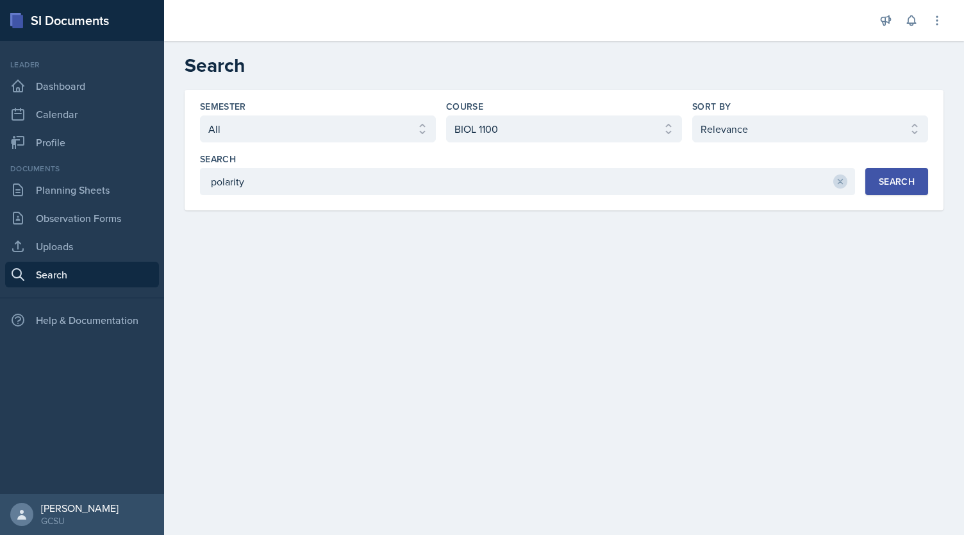
click at [898, 181] on div "Search" at bounding box center [897, 181] width 36 height 10
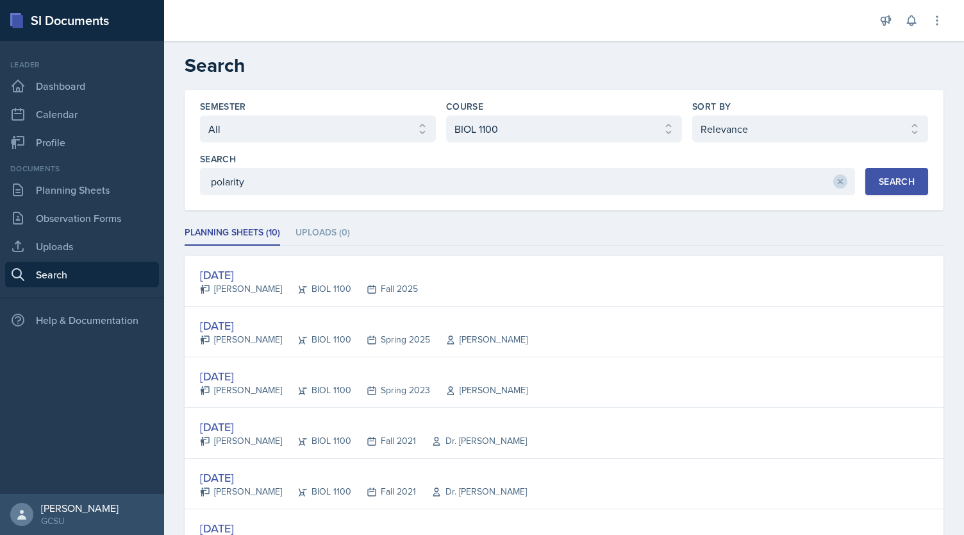
drag, startPoint x: 954, startPoint y: 226, endPoint x: 947, endPoint y: 253, distance: 27.7
click at [947, 253] on div "Semester Select semester All Fall 2025 Spring 2025 Fall 2024 Spring 2024 Fall 2…" at bounding box center [564, 466] width 800 height 753
click at [538, 237] on ul "Planning Sheets (10) Uploads (0)" at bounding box center [564, 233] width 759 height 25
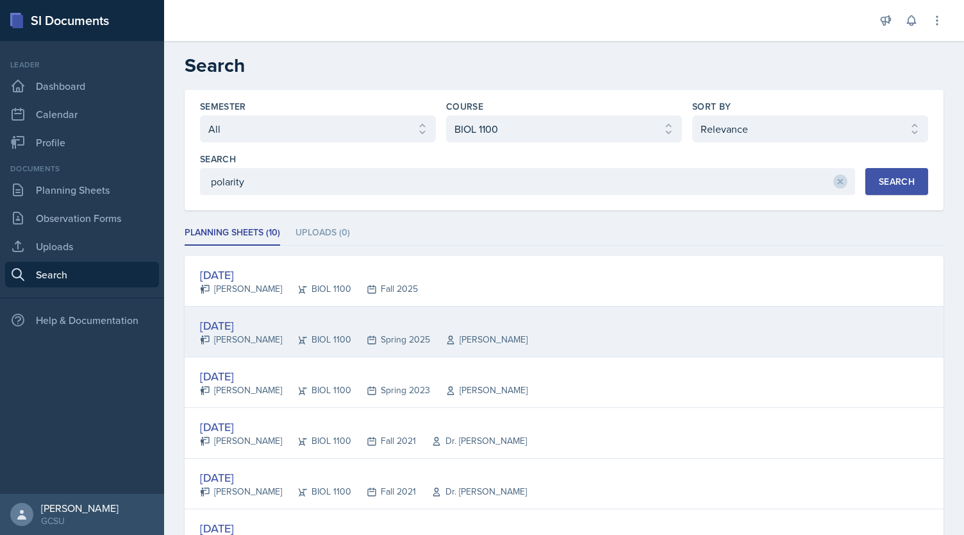
click at [233, 320] on div "Apr 30th, 2025" at bounding box center [364, 325] width 328 height 17
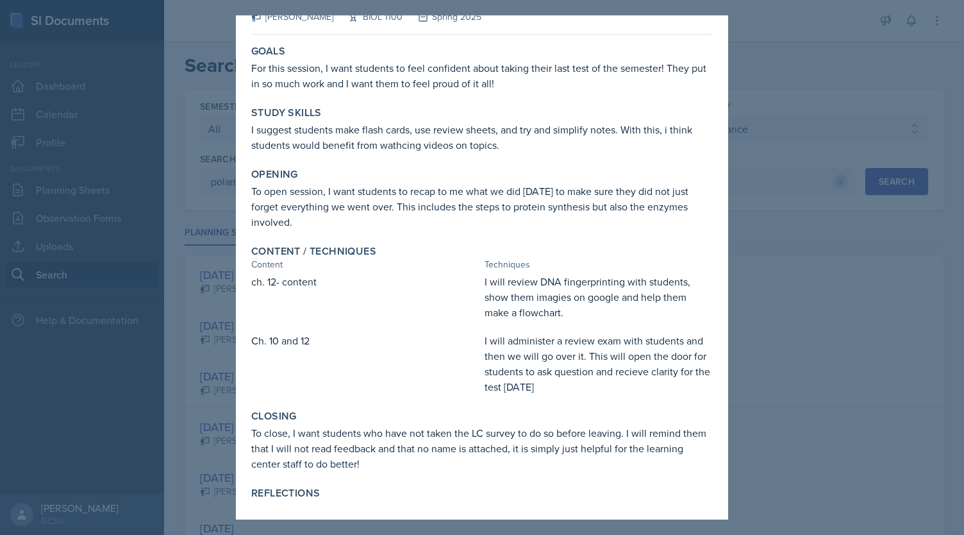
scroll to position [40, 0]
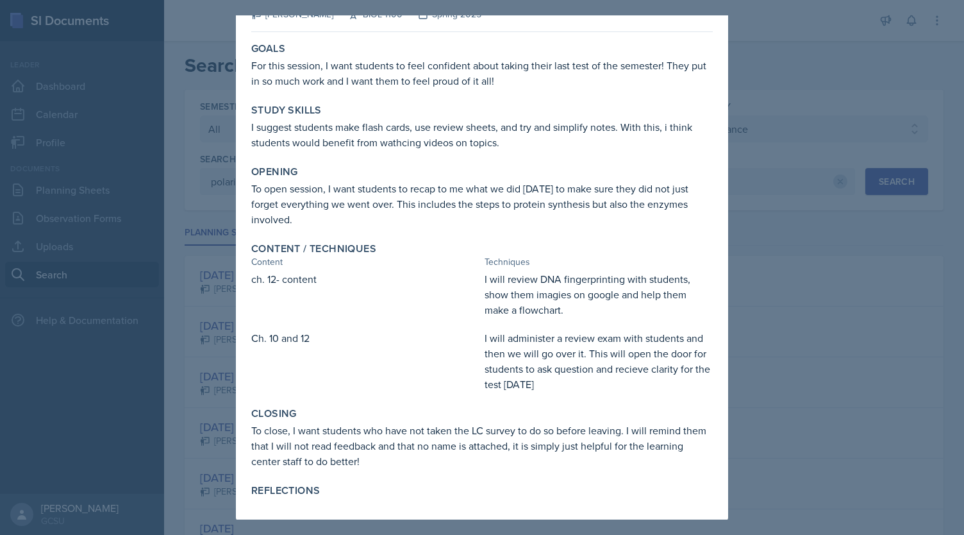
click at [819, 252] on div at bounding box center [482, 267] width 964 height 535
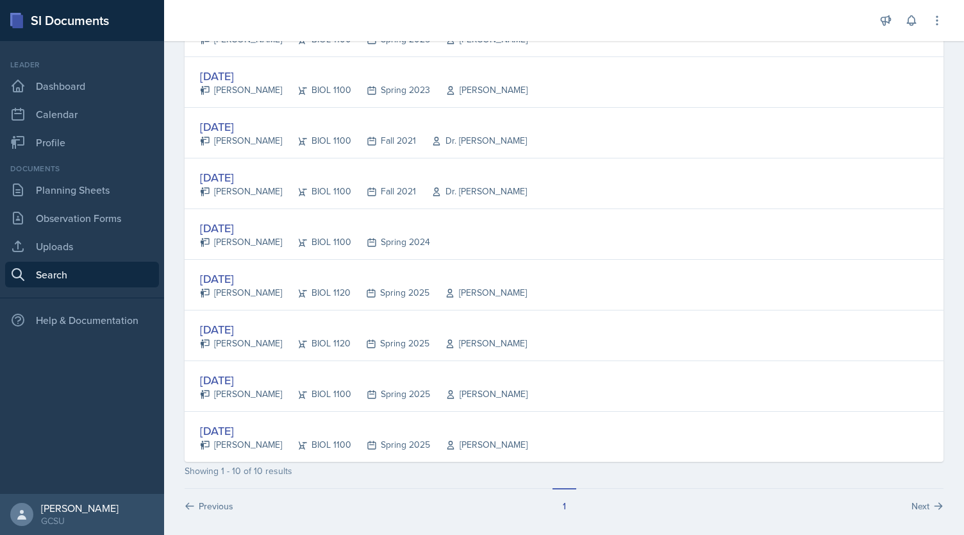
scroll to position [305, 0]
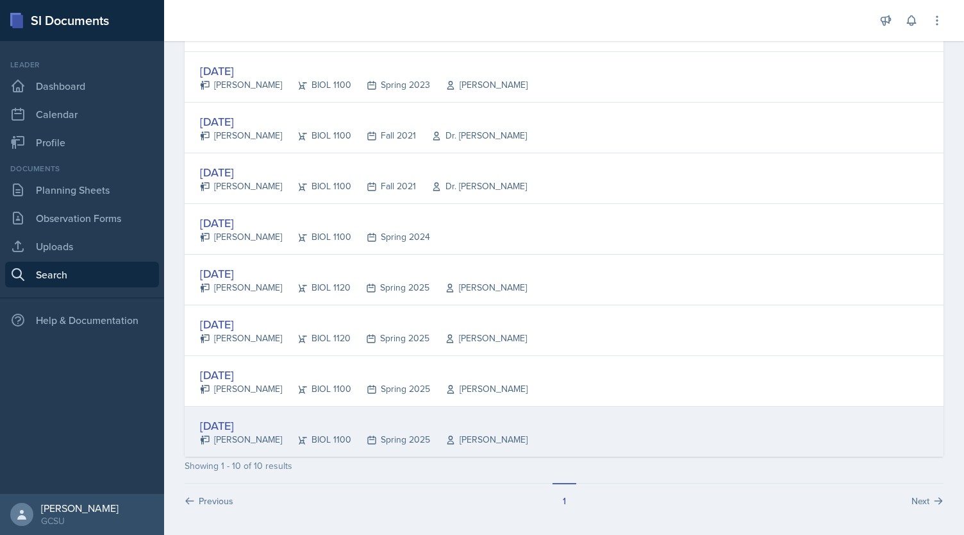
click at [238, 424] on div "Oct 22nd, 2024" at bounding box center [364, 425] width 328 height 17
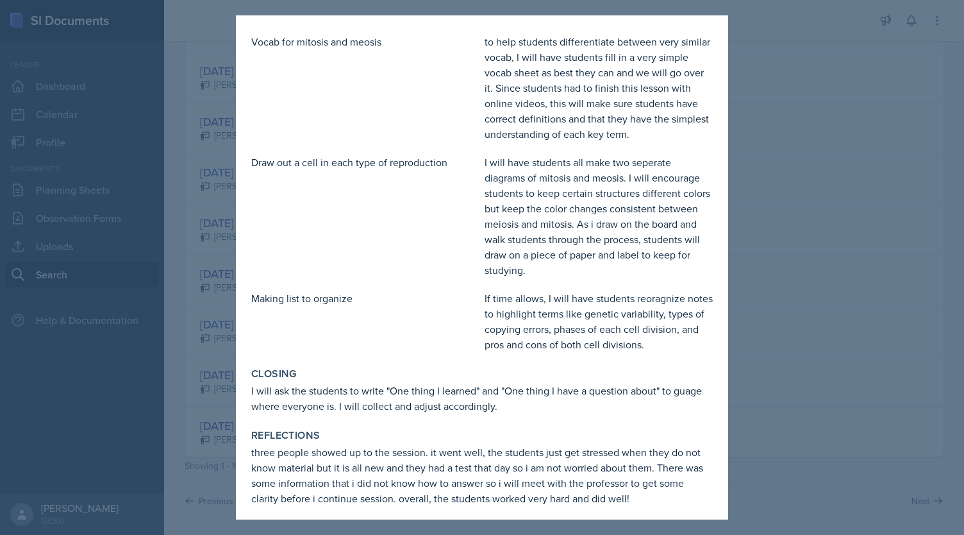
scroll to position [714, 0]
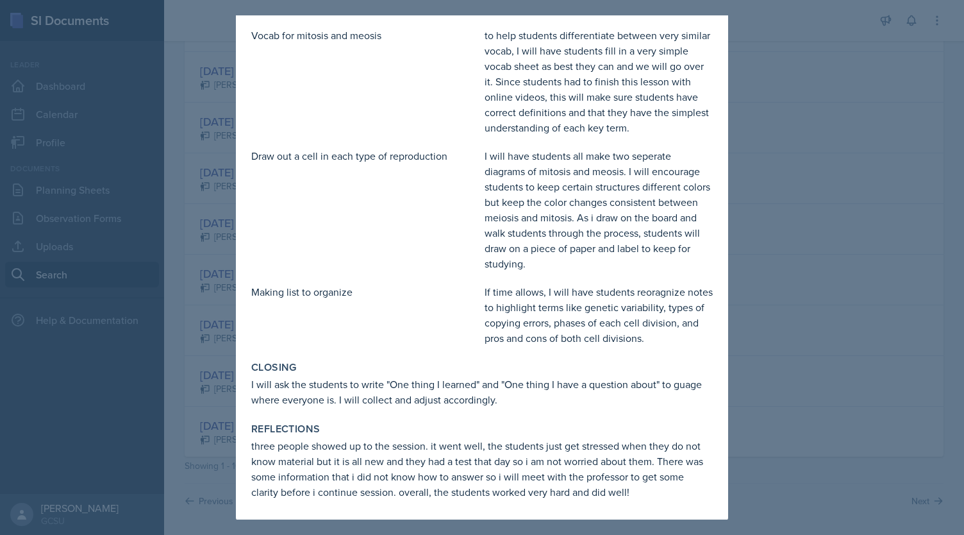
click at [837, 338] on div at bounding box center [482, 267] width 964 height 535
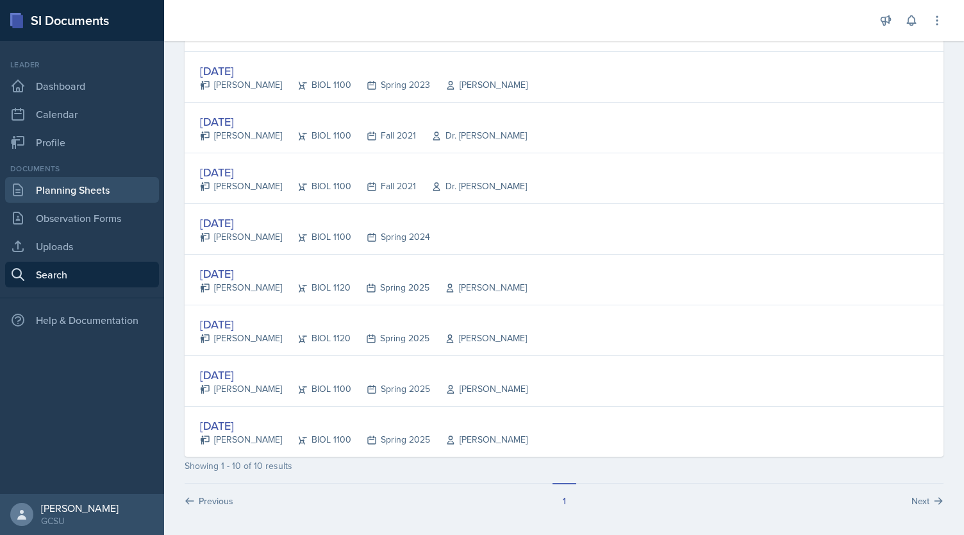
click at [82, 187] on link "Planning Sheets" at bounding box center [82, 190] width 154 height 26
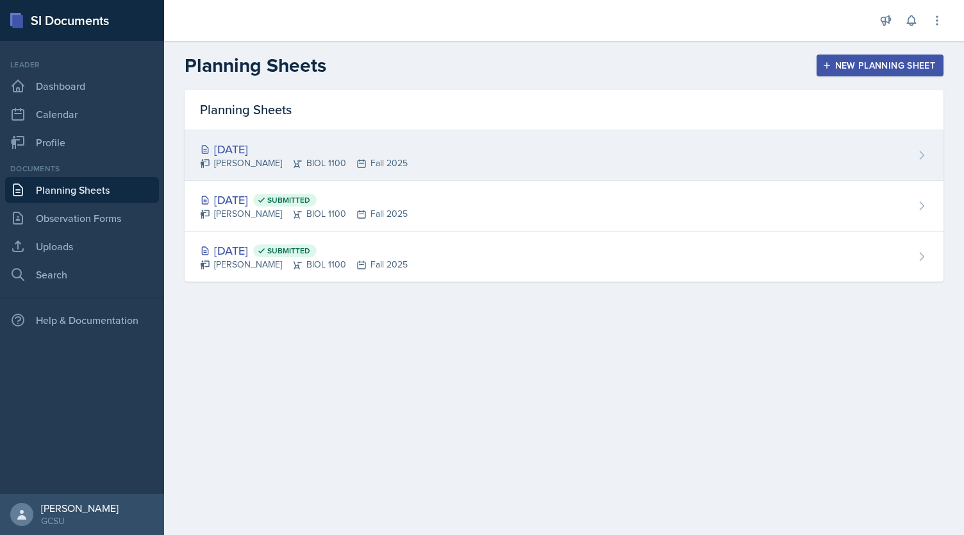
click at [249, 155] on div "Aug 27th, 2025" at bounding box center [304, 148] width 208 height 17
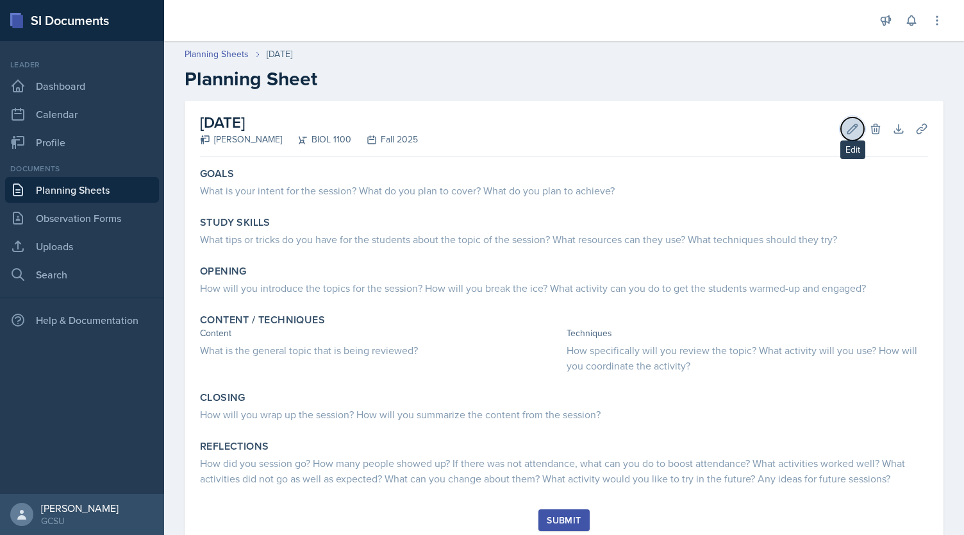
click at [846, 135] on icon at bounding box center [852, 128] width 13 height 13
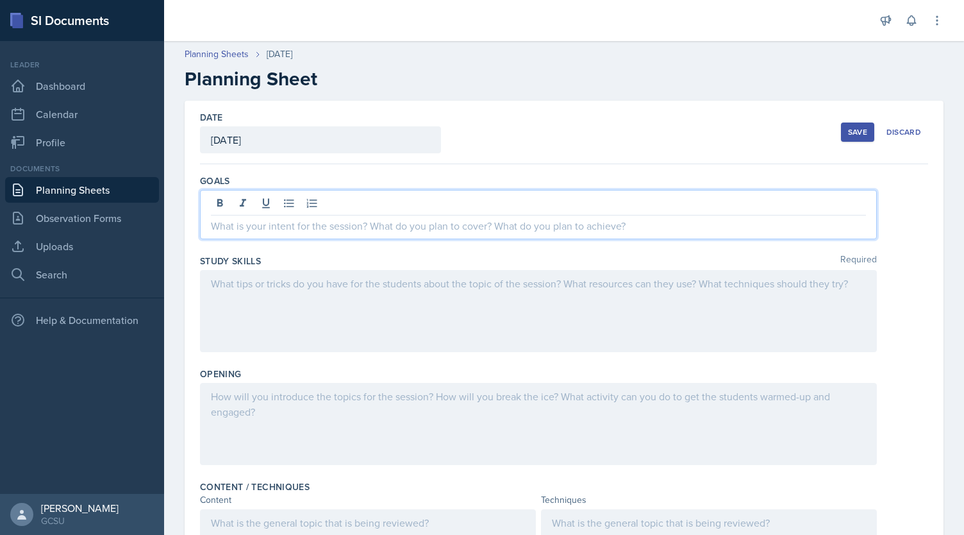
click at [416, 207] on div at bounding box center [538, 214] width 677 height 49
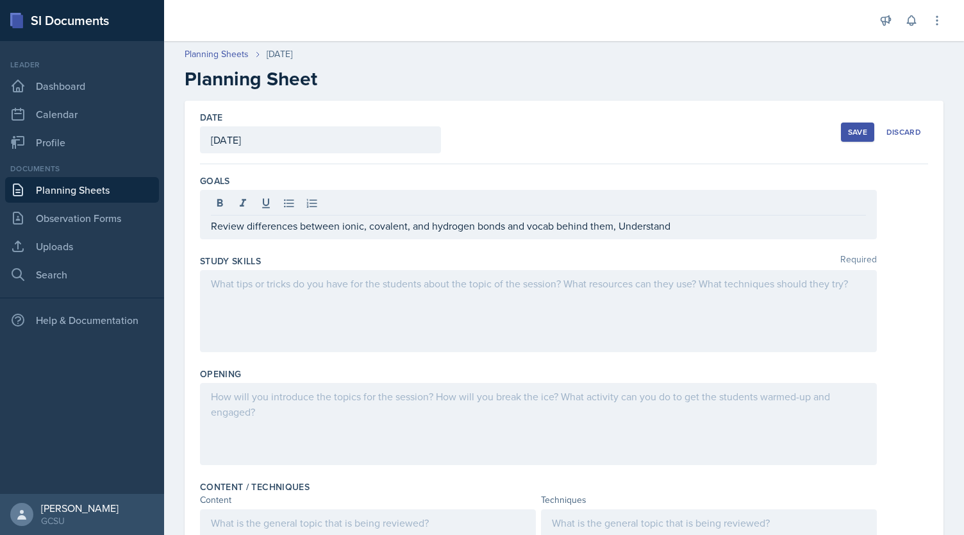
drag, startPoint x: 428, startPoint y: 210, endPoint x: 219, endPoint y: 228, distance: 210.4
click at [218, 228] on p "Review differences between ionic, covalent, and hydrogen bonds and vocab behind…" at bounding box center [538, 225] width 655 height 15
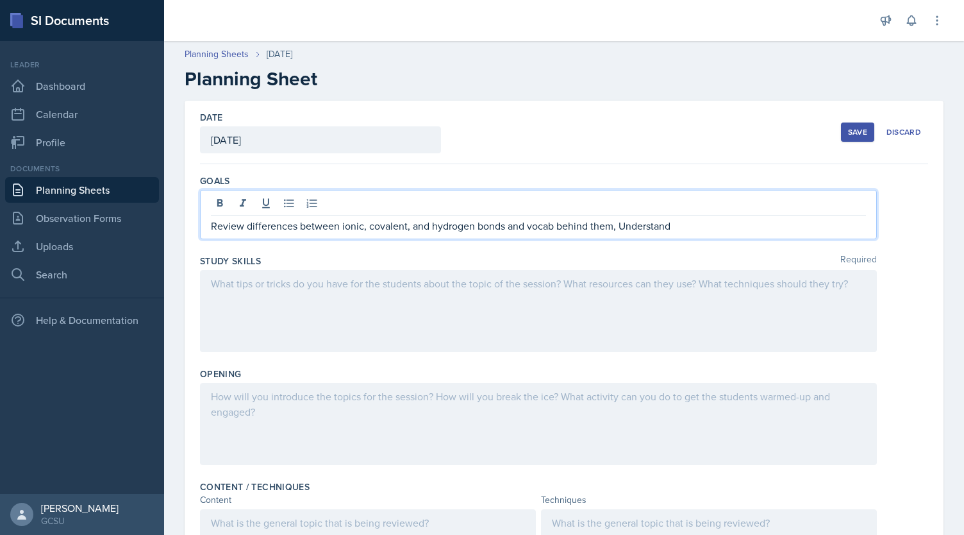
click at [228, 228] on p "Review differences between ionic, covalent, and hydrogen bonds and vocab behind…" at bounding box center [538, 225] width 655 height 15
click at [726, 230] on p "Understand differences between ionic, covalent, and hydrogen bonds and vocab be…" at bounding box center [538, 225] width 655 height 15
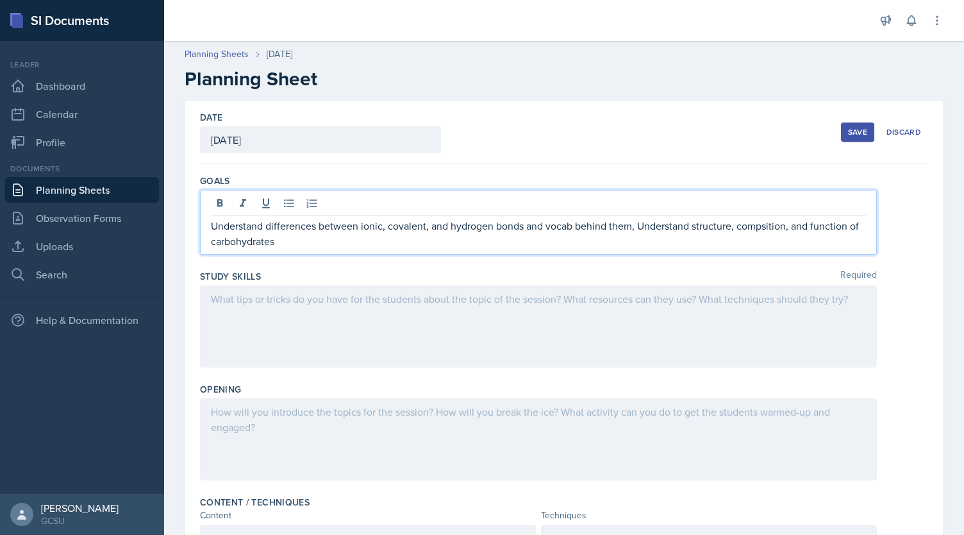
click at [778, 219] on p "Understand differences between ionic, covalent, and hydrogen bonds and vocab be…" at bounding box center [538, 233] width 655 height 31
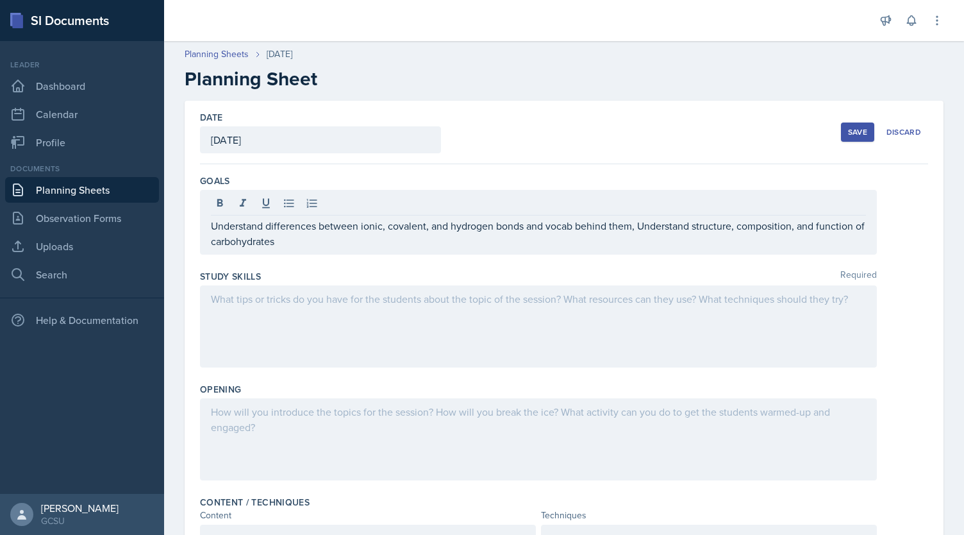
click at [463, 325] on div at bounding box center [538, 326] width 677 height 82
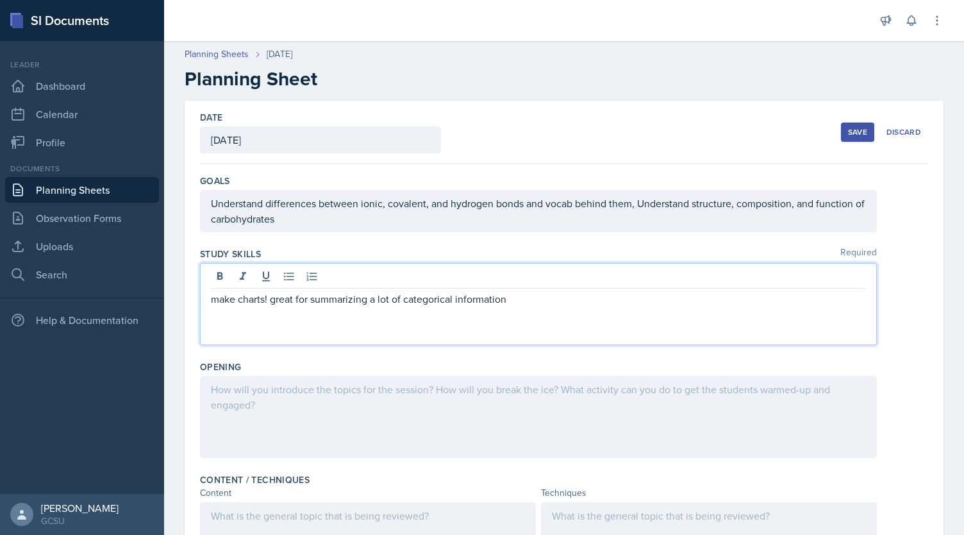
click at [663, 419] on div at bounding box center [538, 417] width 677 height 82
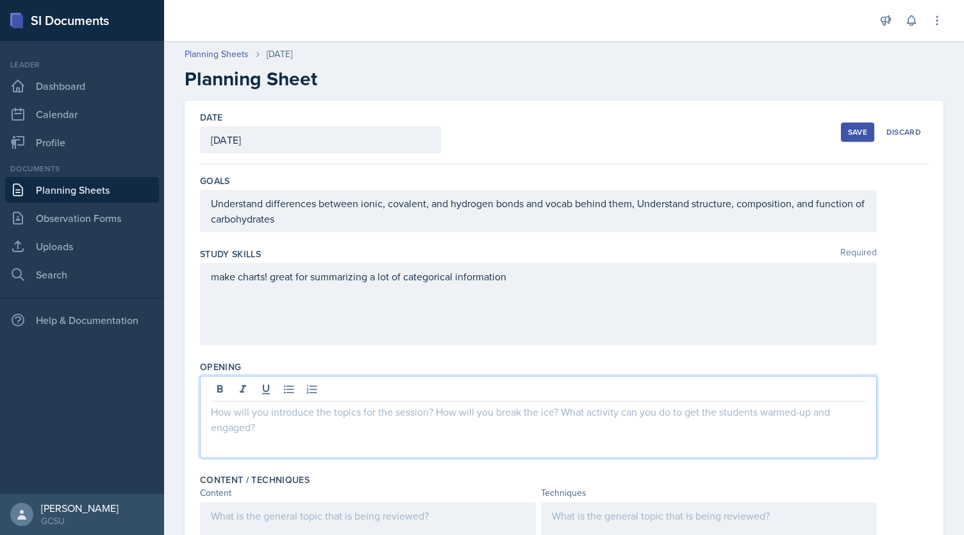
scroll to position [210, 0]
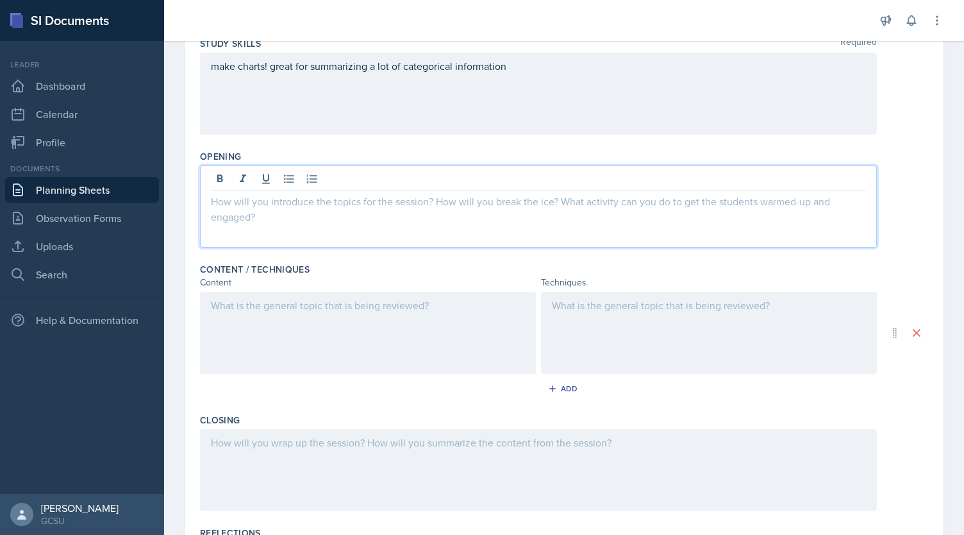
click at [483, 350] on div at bounding box center [368, 333] width 336 height 82
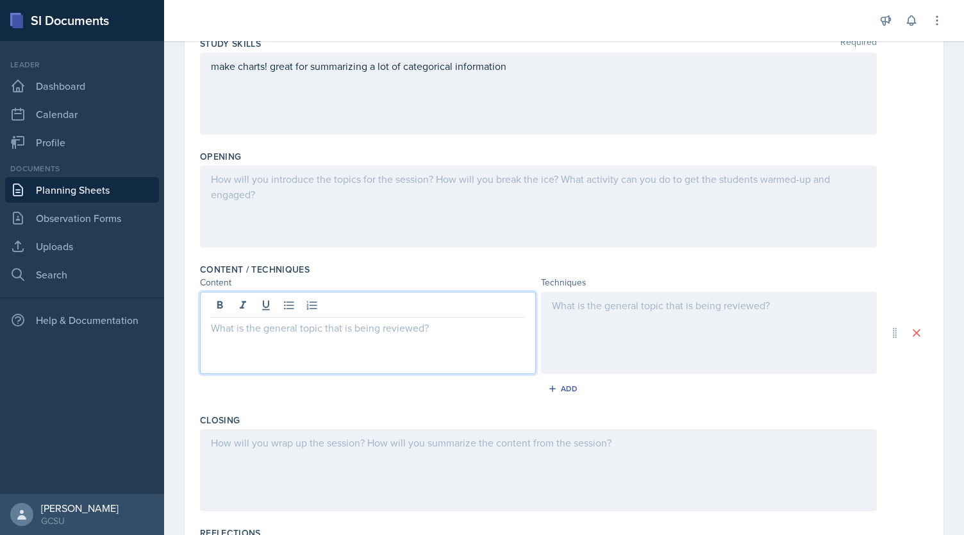
scroll to position [232, 0]
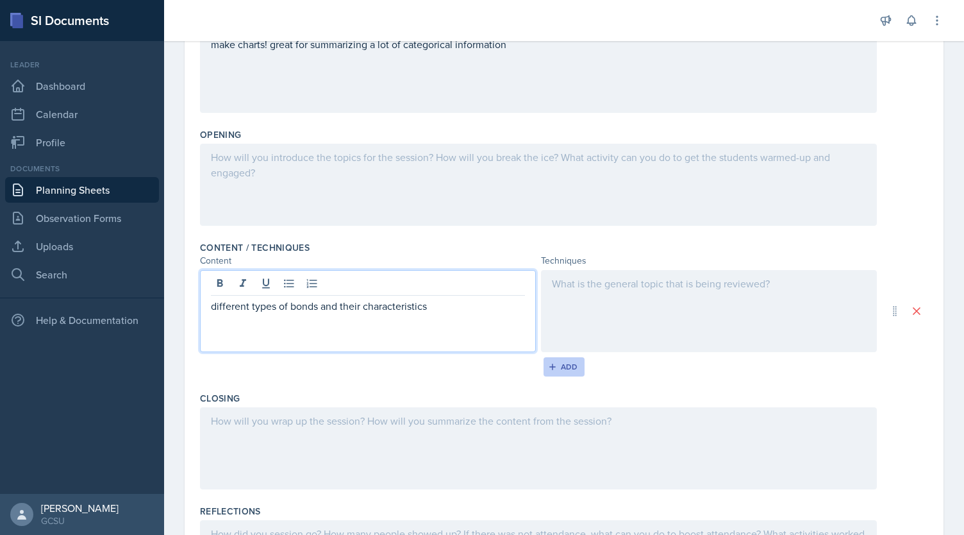
click at [574, 366] on button "Add" at bounding box center [565, 366] width 42 height 19
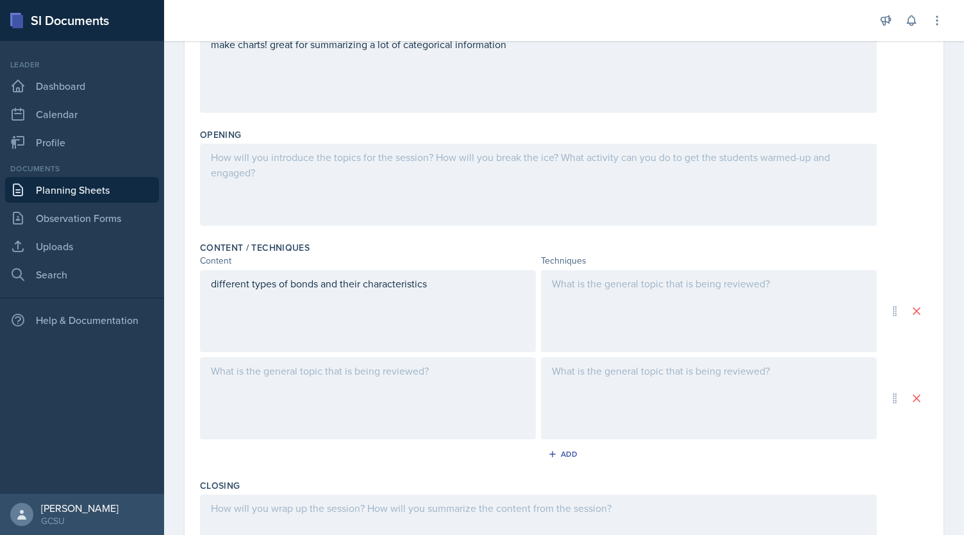
click at [444, 388] on div at bounding box center [368, 398] width 336 height 82
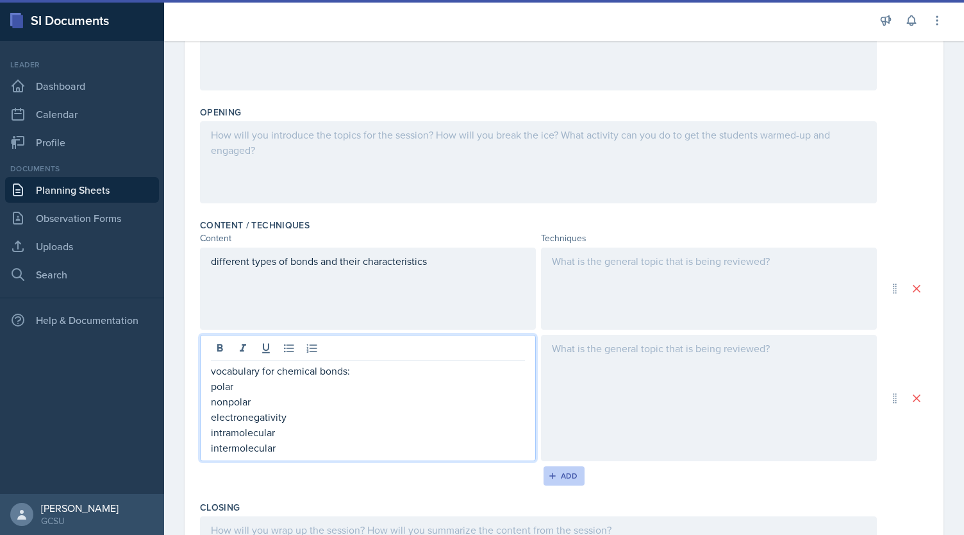
click at [569, 474] on div "Add" at bounding box center [565, 476] width 28 height 10
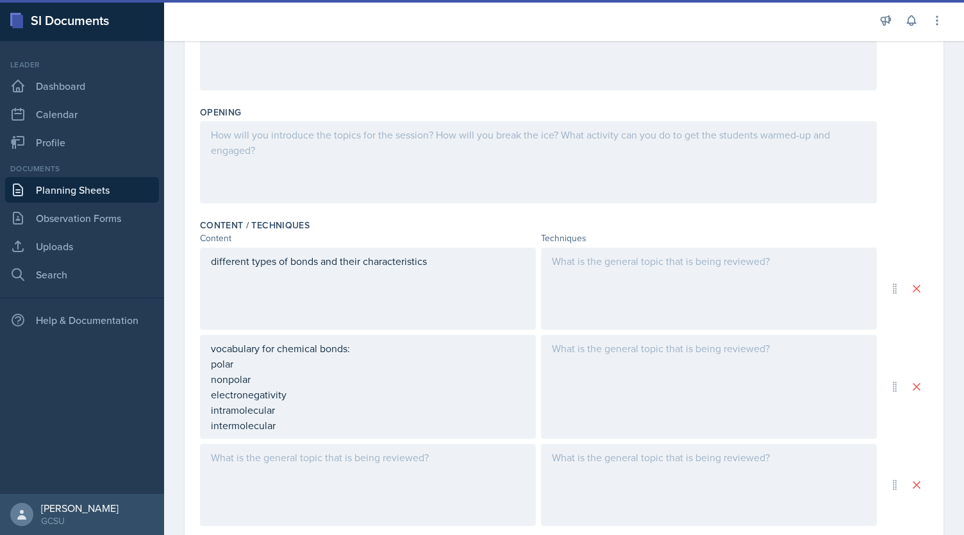
click at [422, 462] on div at bounding box center [368, 485] width 336 height 82
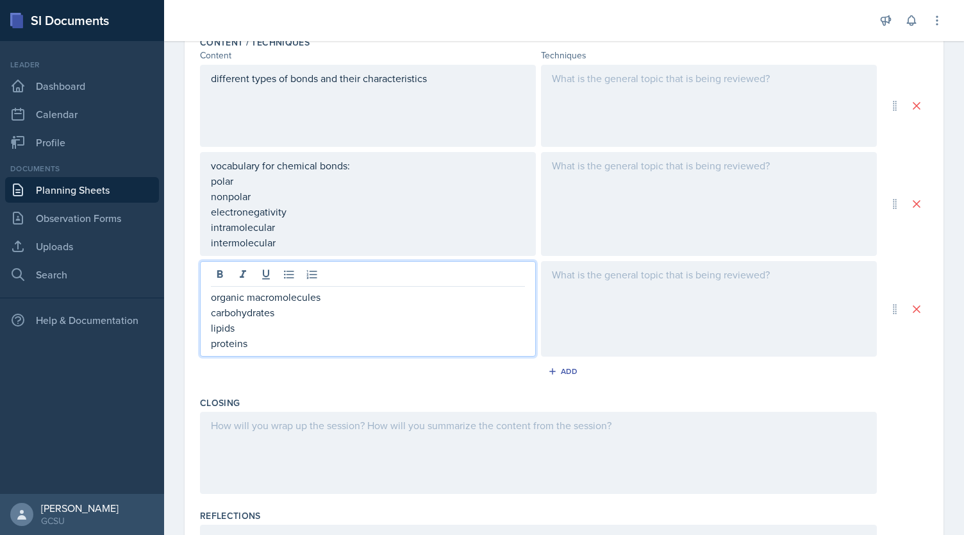
click at [435, 412] on div at bounding box center [538, 453] width 677 height 82
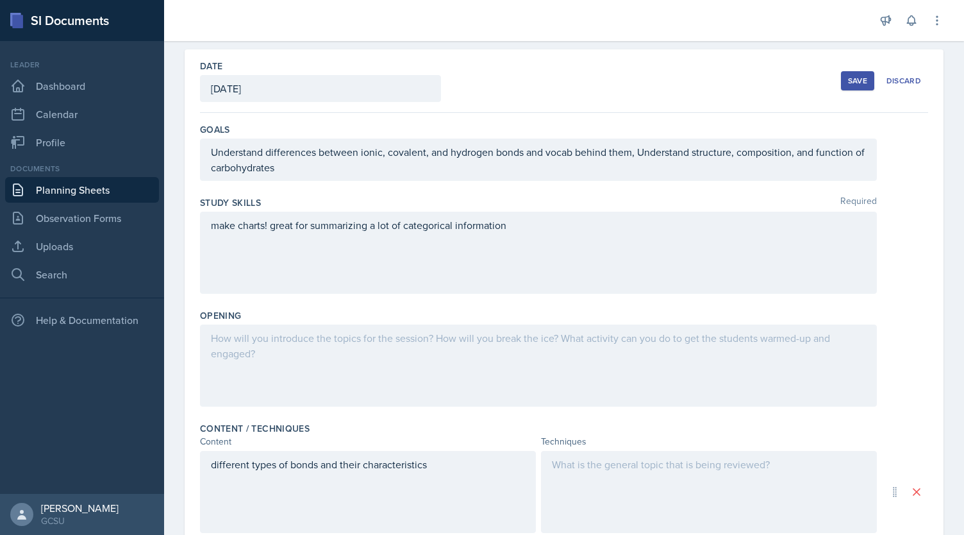
scroll to position [0, 0]
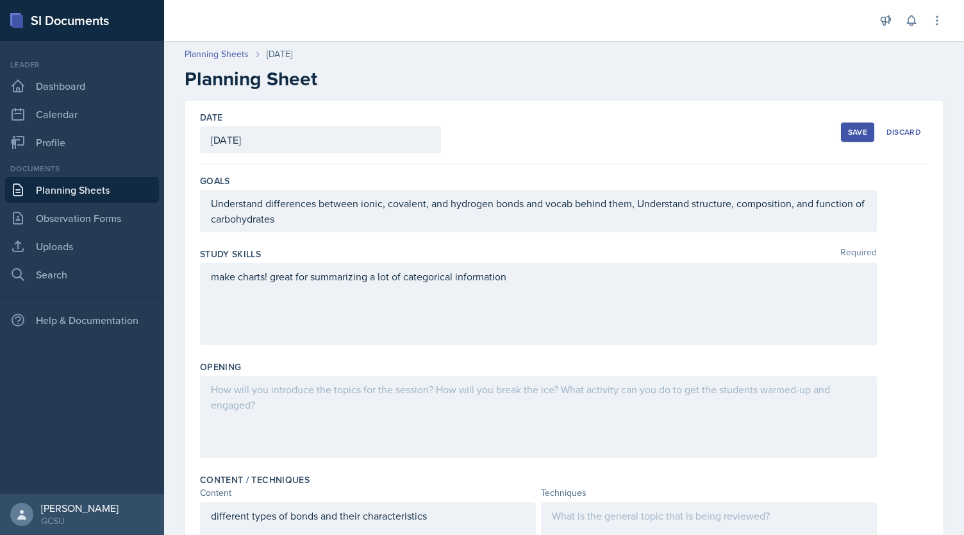
click at [553, 385] on div at bounding box center [538, 417] width 677 height 82
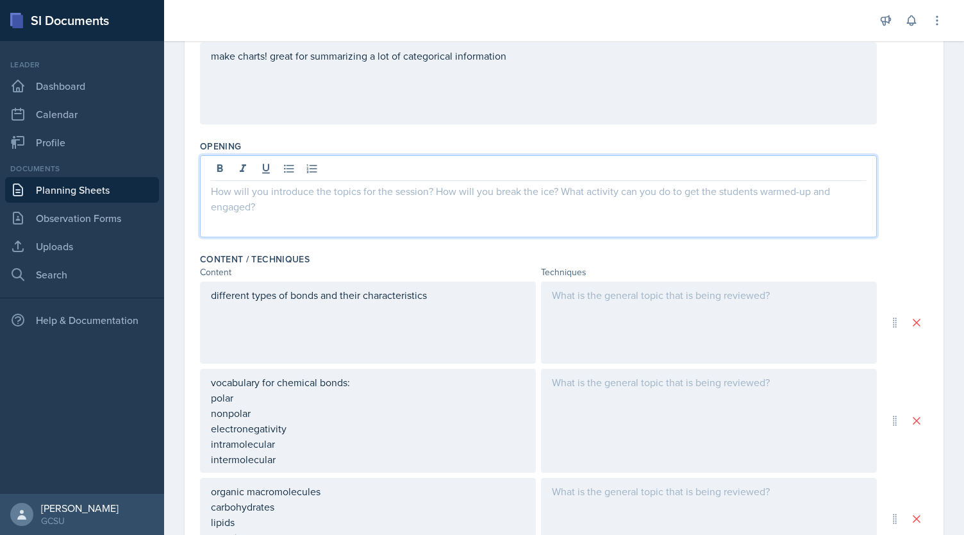
scroll to position [224, 0]
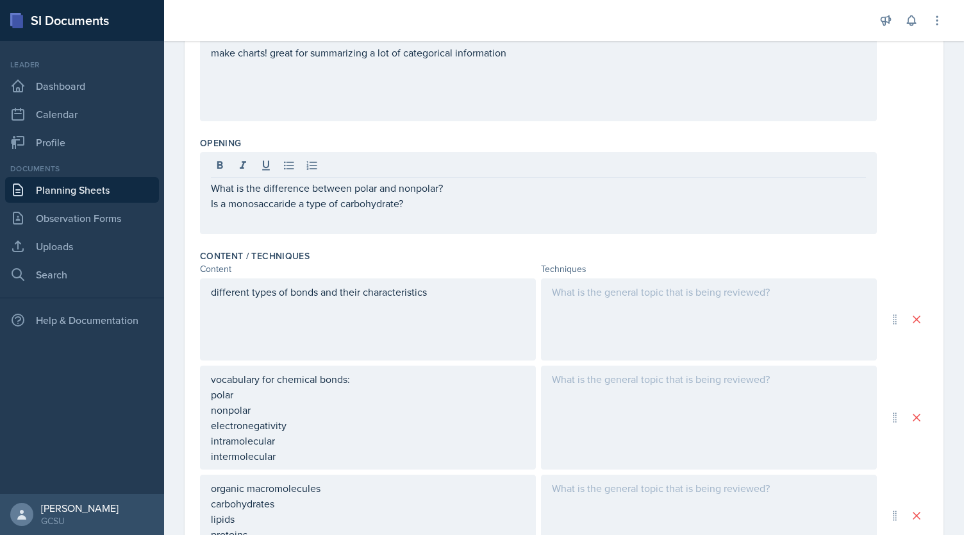
click at [285, 210] on div "What is the difference between polar and nonpolar? Is a monosaccaride a type of…" at bounding box center [538, 193] width 677 height 82
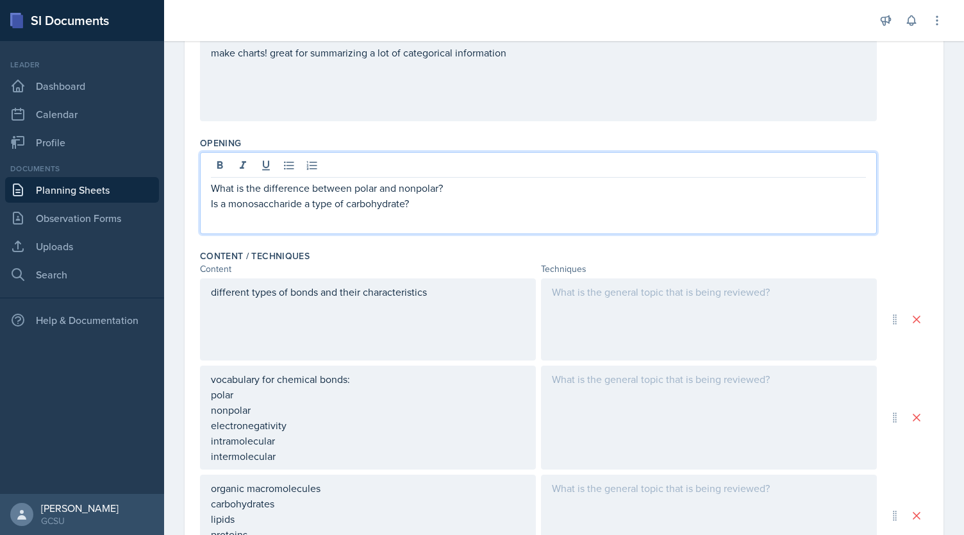
click at [428, 193] on p "What is the difference between polar and nonpolar?" at bounding box center [538, 187] width 655 height 15
click at [438, 204] on p "Is a monosaccharide a type of carbohydrate?" at bounding box center [538, 203] width 655 height 15
click at [277, 221] on p "Is a disacccharide formed through hydrolysis?" at bounding box center [538, 218] width 655 height 15
click at [426, 215] on p "Is a disaccharide formed through hydrolysis?" at bounding box center [538, 218] width 655 height 15
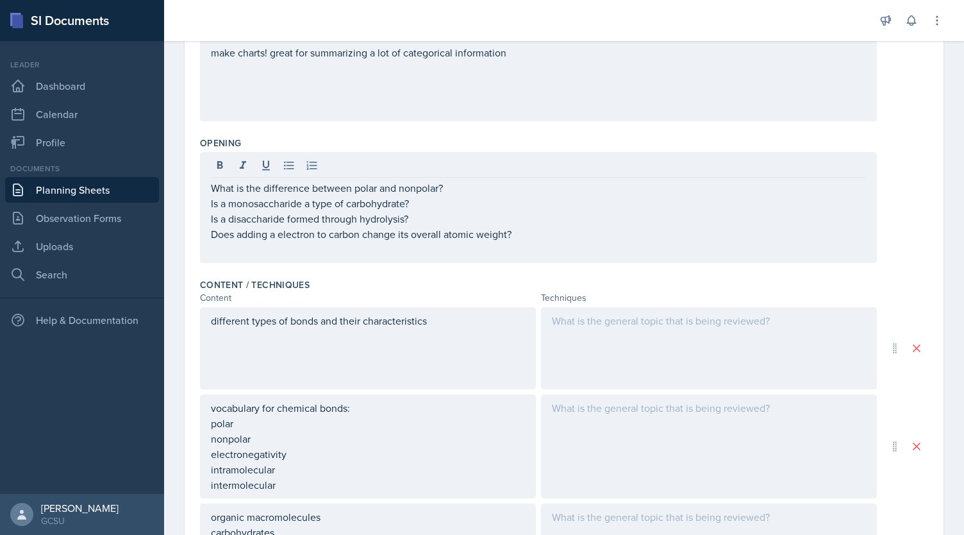
scroll to position [0, 0]
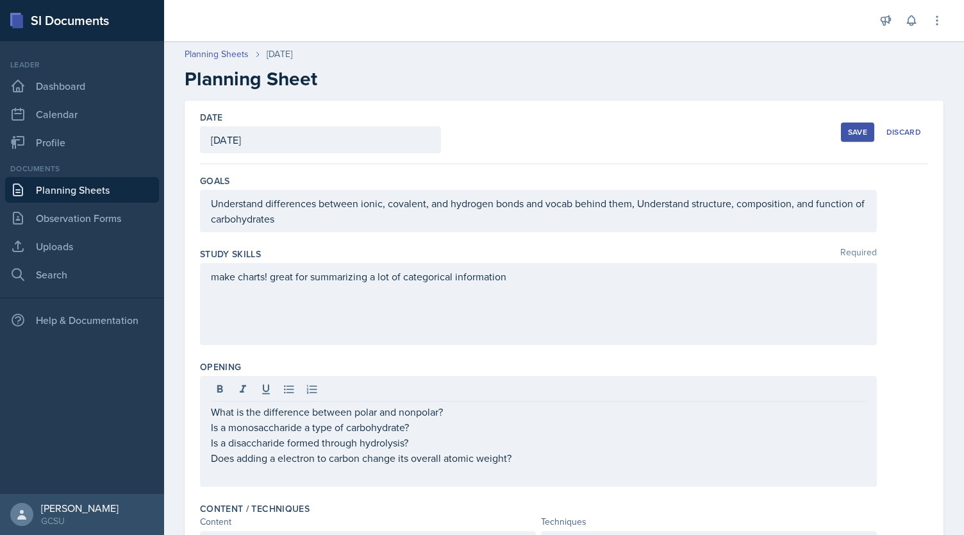
drag, startPoint x: 850, startPoint y: 128, endPoint x: 841, endPoint y: 126, distance: 9.2
click at [849, 128] on div "Save" at bounding box center [857, 132] width 19 height 10
